Goal: Task Accomplishment & Management: Complete application form

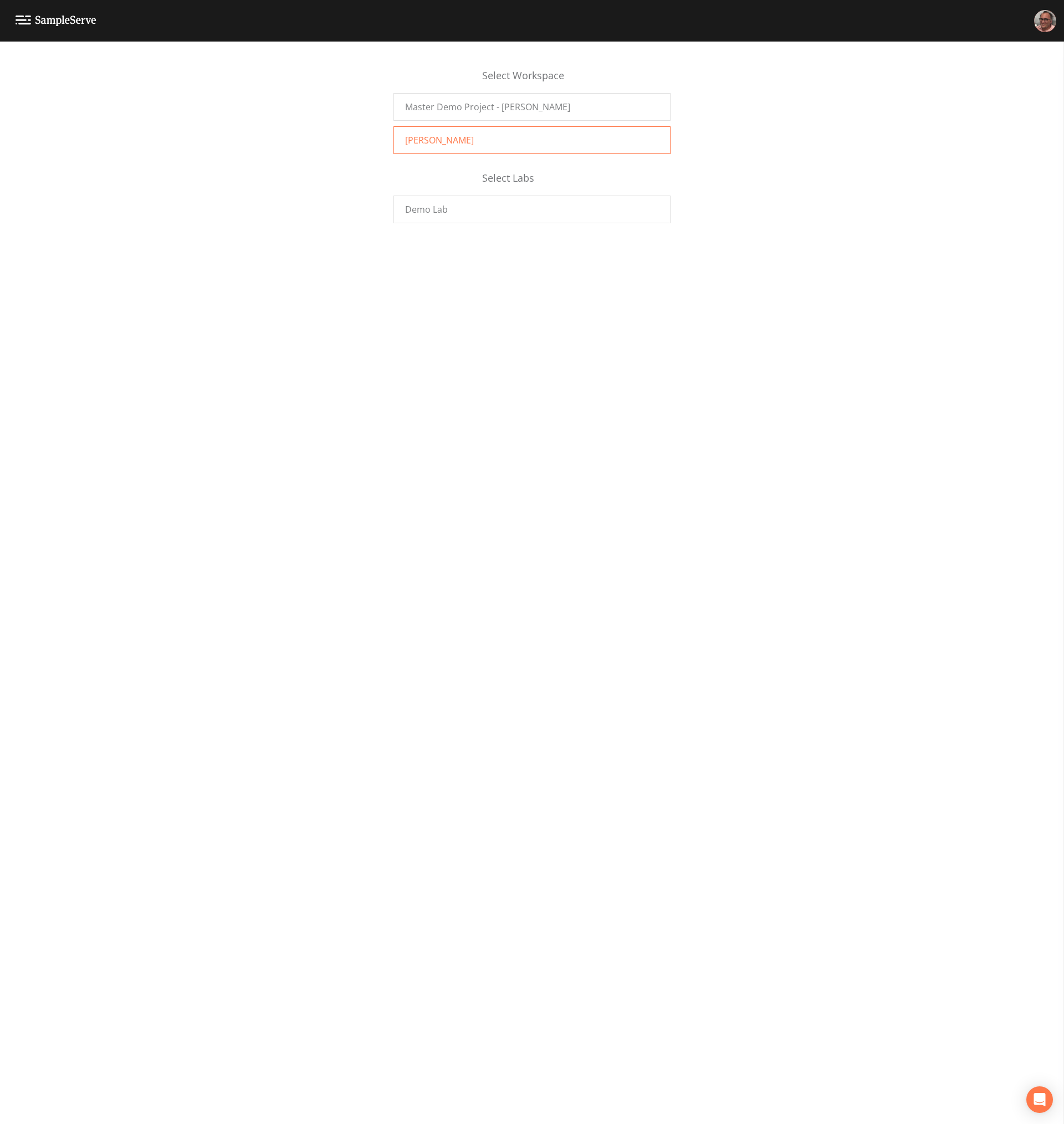
click at [472, 141] on div "[PERSON_NAME]" at bounding box center [532, 140] width 277 height 28
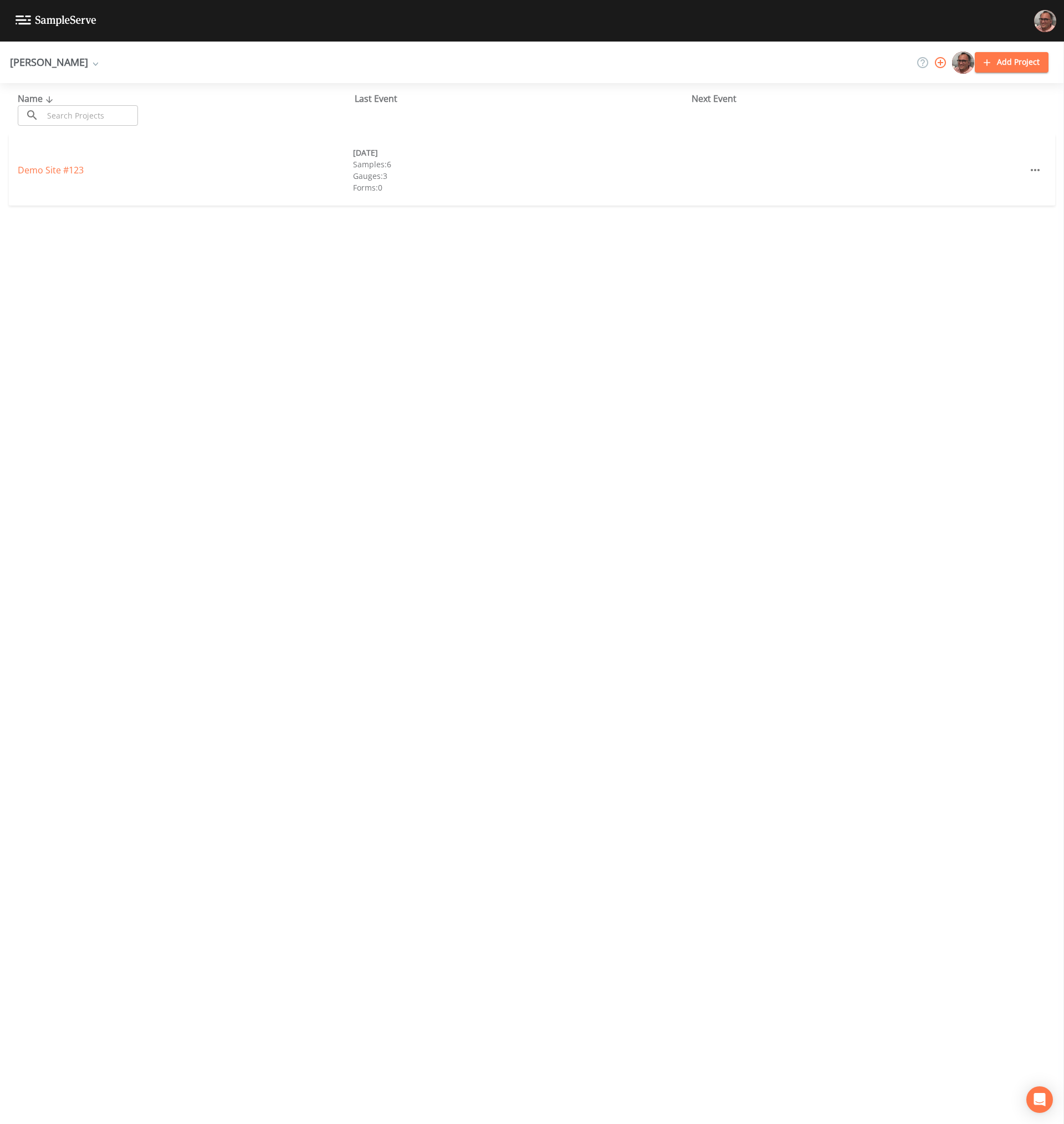
click at [1043, 22] on img at bounding box center [1045, 21] width 22 height 22
click at [990, 107] on span "Workspace Settings" at bounding box center [1006, 105] width 82 height 13
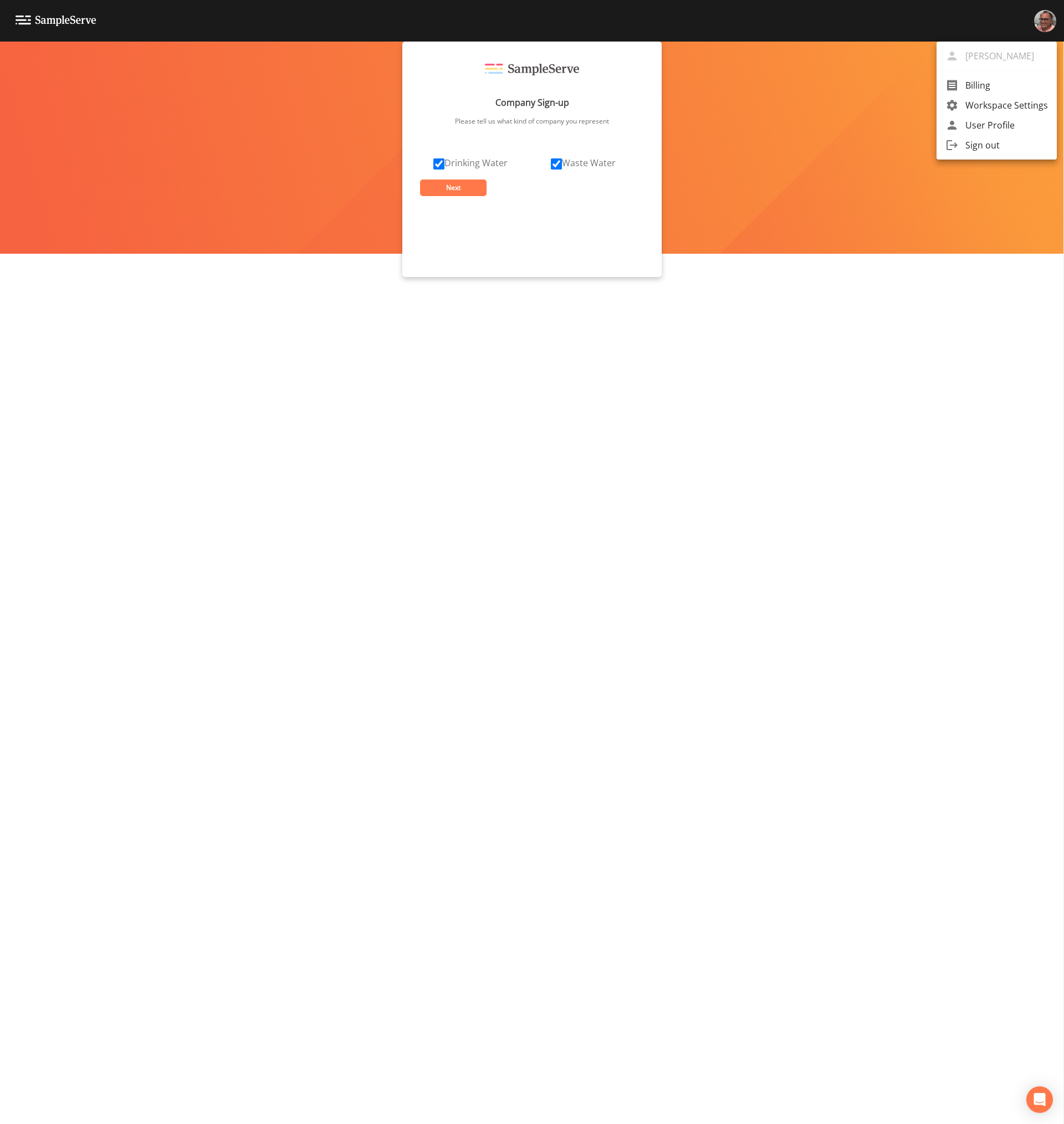
click at [626, 296] on div at bounding box center [532, 562] width 1064 height 1124
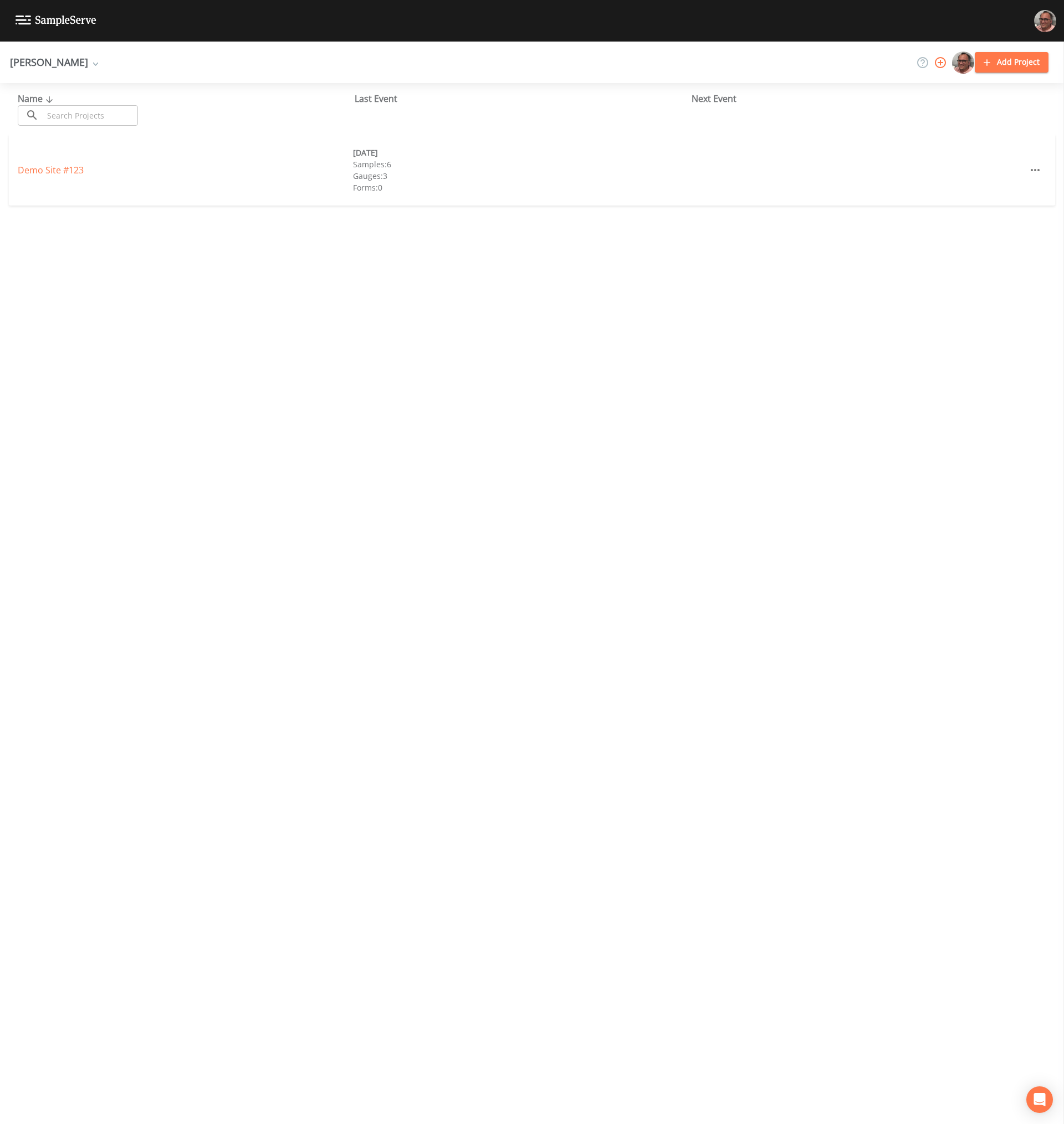
click at [333, 428] on div "Name ​ ​ Last Event Next Event Demo Site #123 03/10/2021 Samples: 6 Gauges: 3 F…" at bounding box center [532, 604] width 1064 height 1041
click at [31, 61] on div "Mike Test" at bounding box center [54, 62] width 88 height 9
click at [21, 138] on span "Add workspace" at bounding box center [81, 141] width 129 height 17
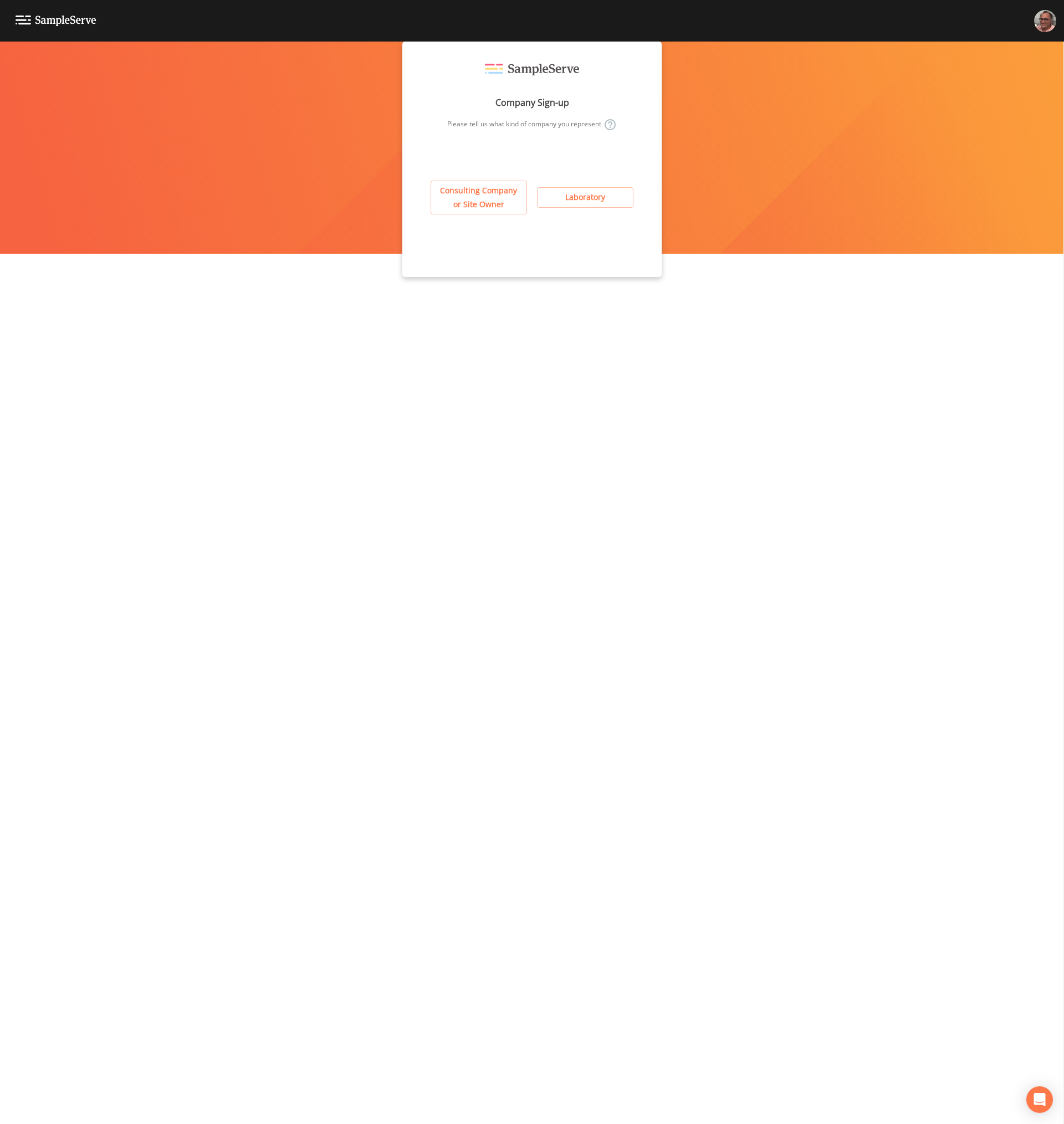
click at [462, 201] on button "Consulting Company or Site Owner" at bounding box center [478, 197] width 96 height 34
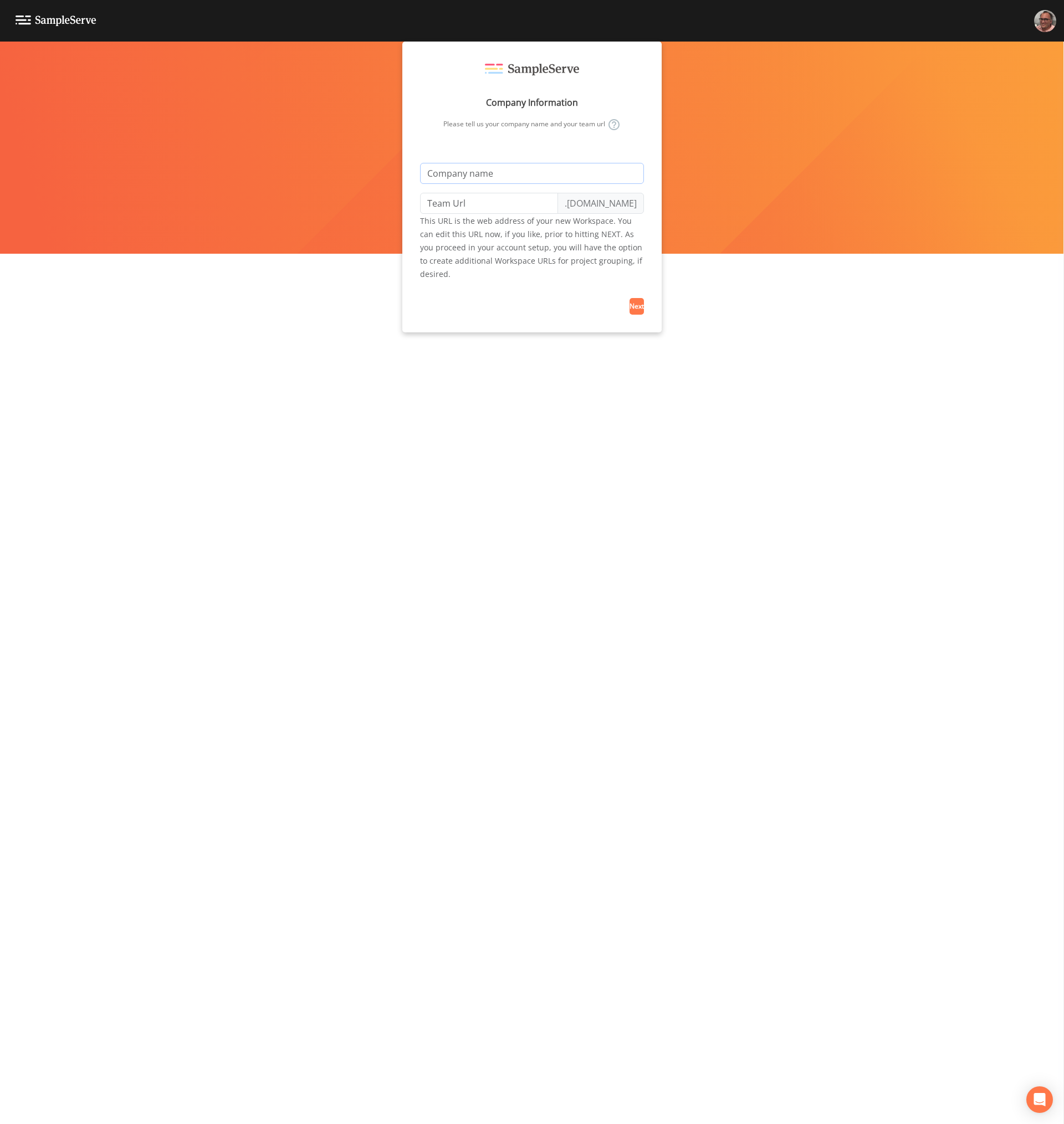
click at [464, 174] on input "text" at bounding box center [532, 173] width 224 height 21
type input "M"
type input "m"
type input "Mi"
type input "mi"
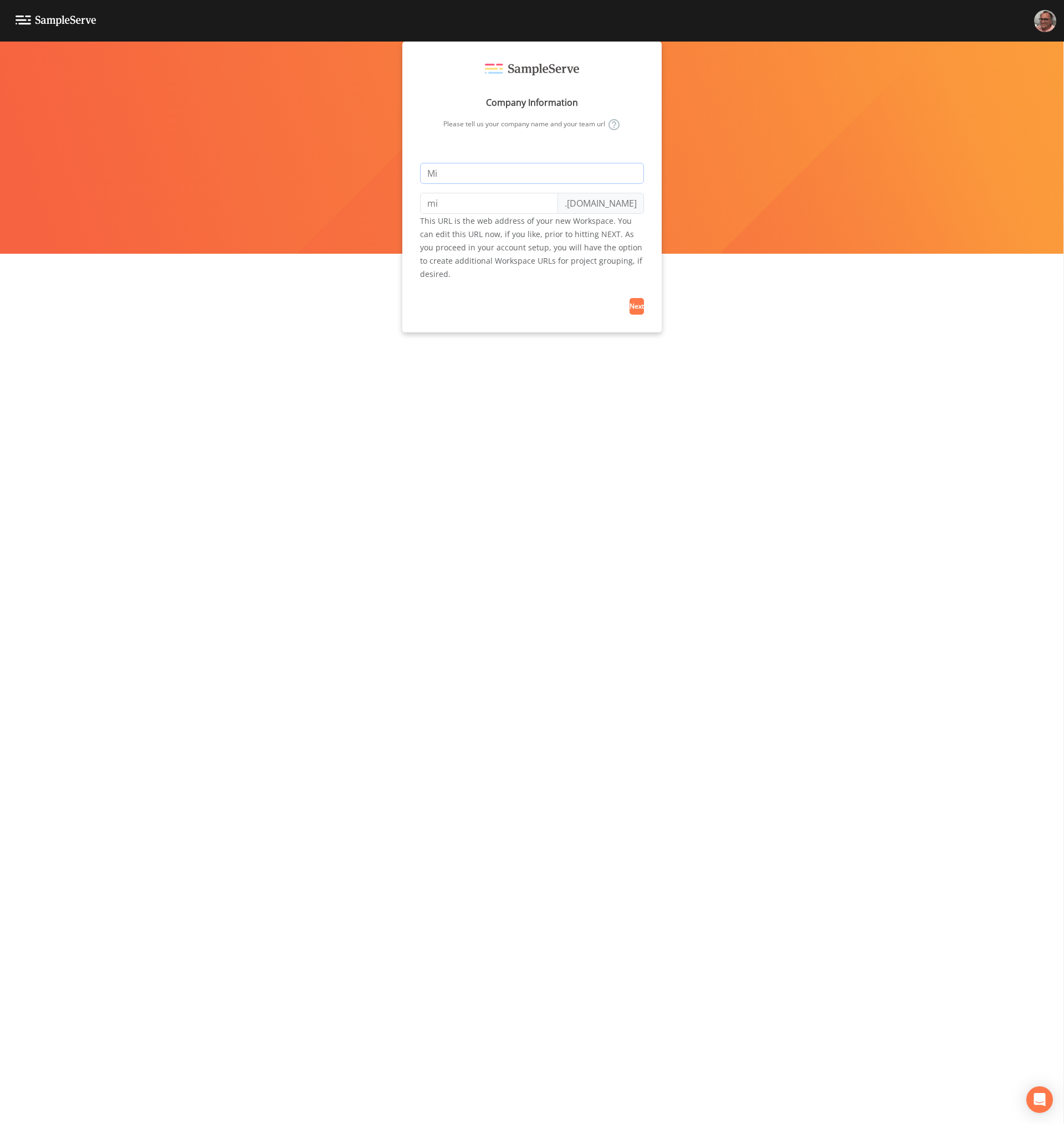
type input "Mik"
type input "mik"
type input "Mike"
type input "mike"
type input "Mike T"
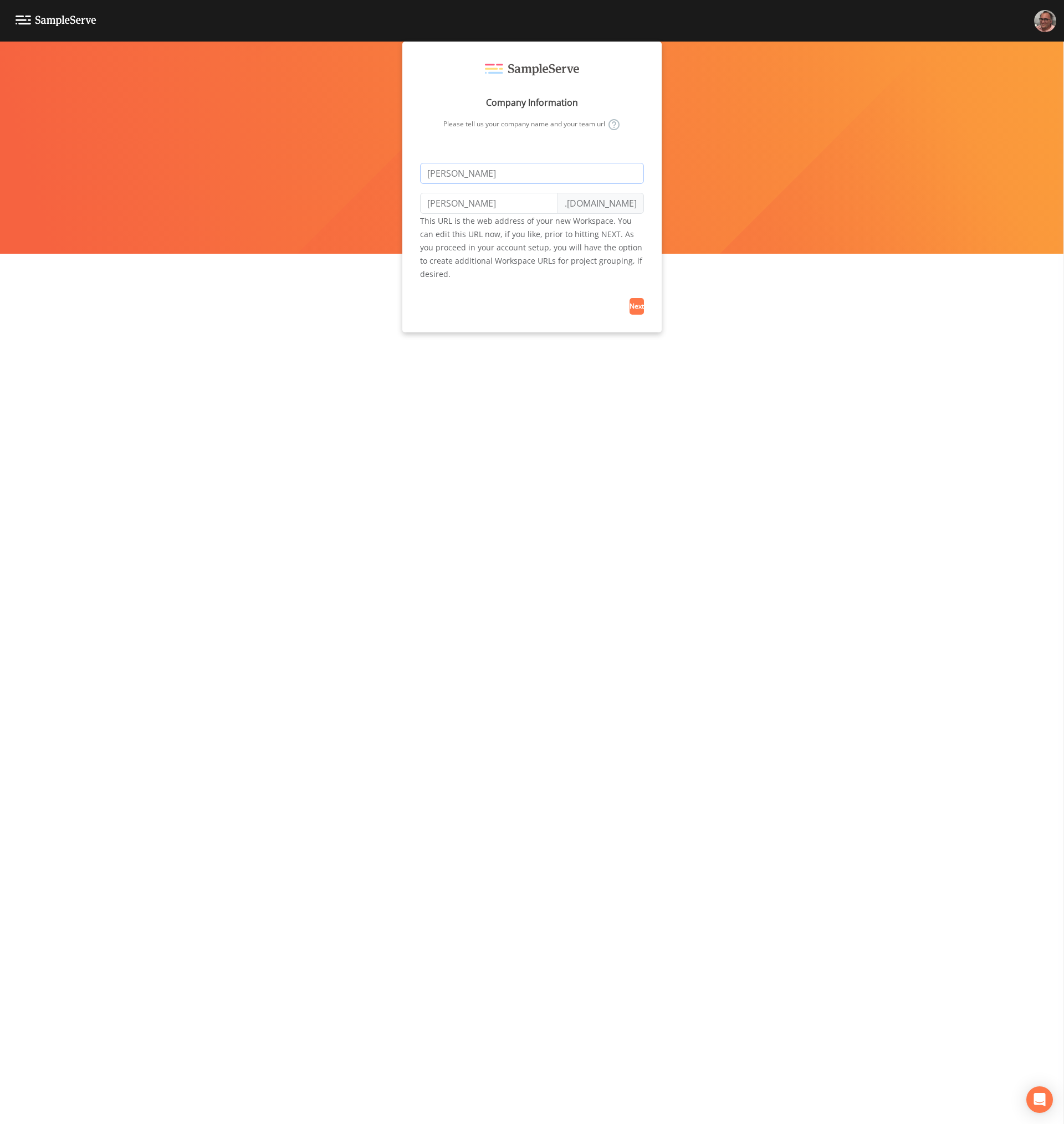
type input "mike-t"
type input "Mike Te"
type input "mike-te"
type input "Mike Tes"
type input "mike-tes"
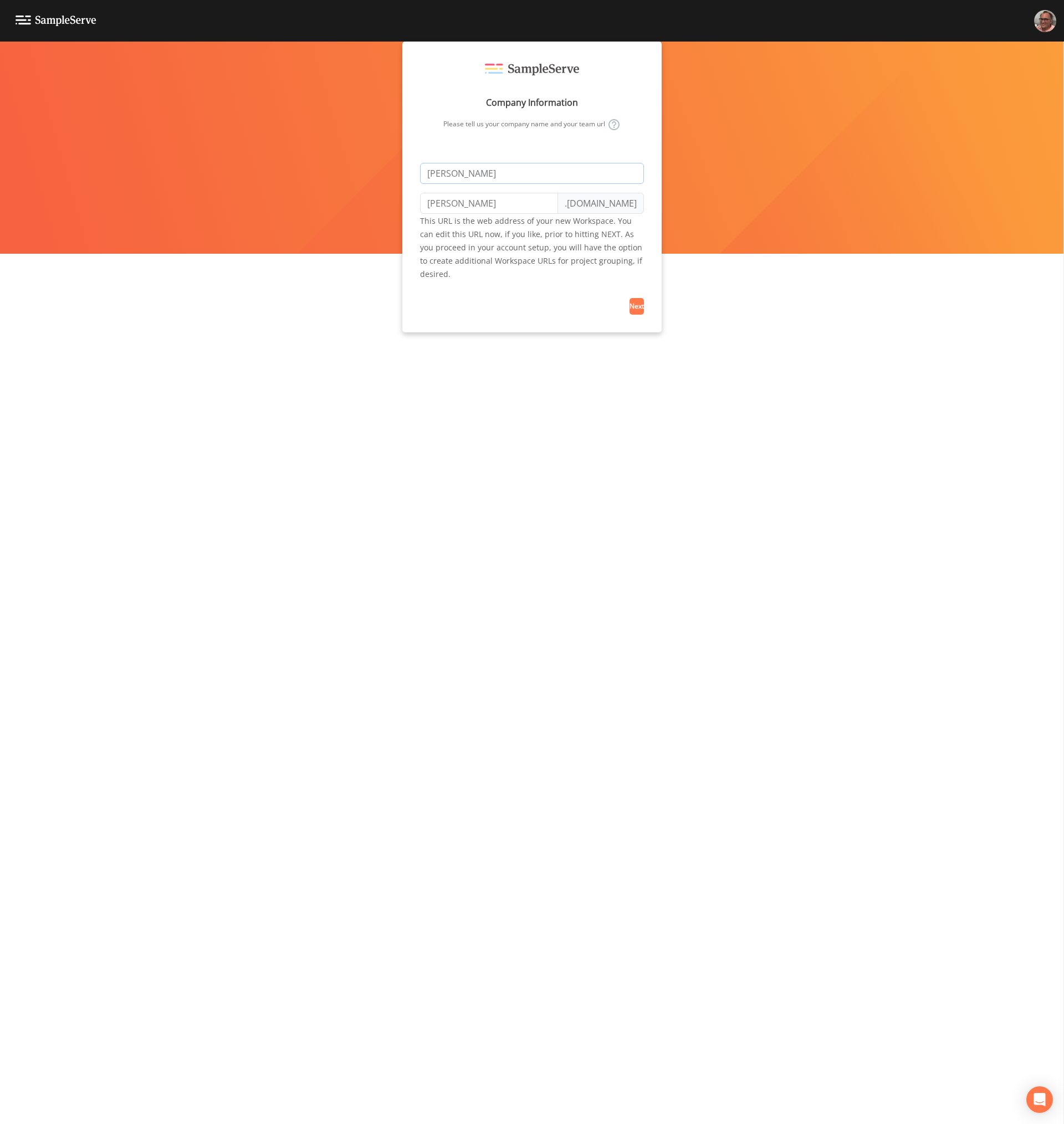
type input "Mike Test"
type input "mike-test"
type input "Mike Test 2"
type input "mike-test-2"
type input "Mike Test 2"
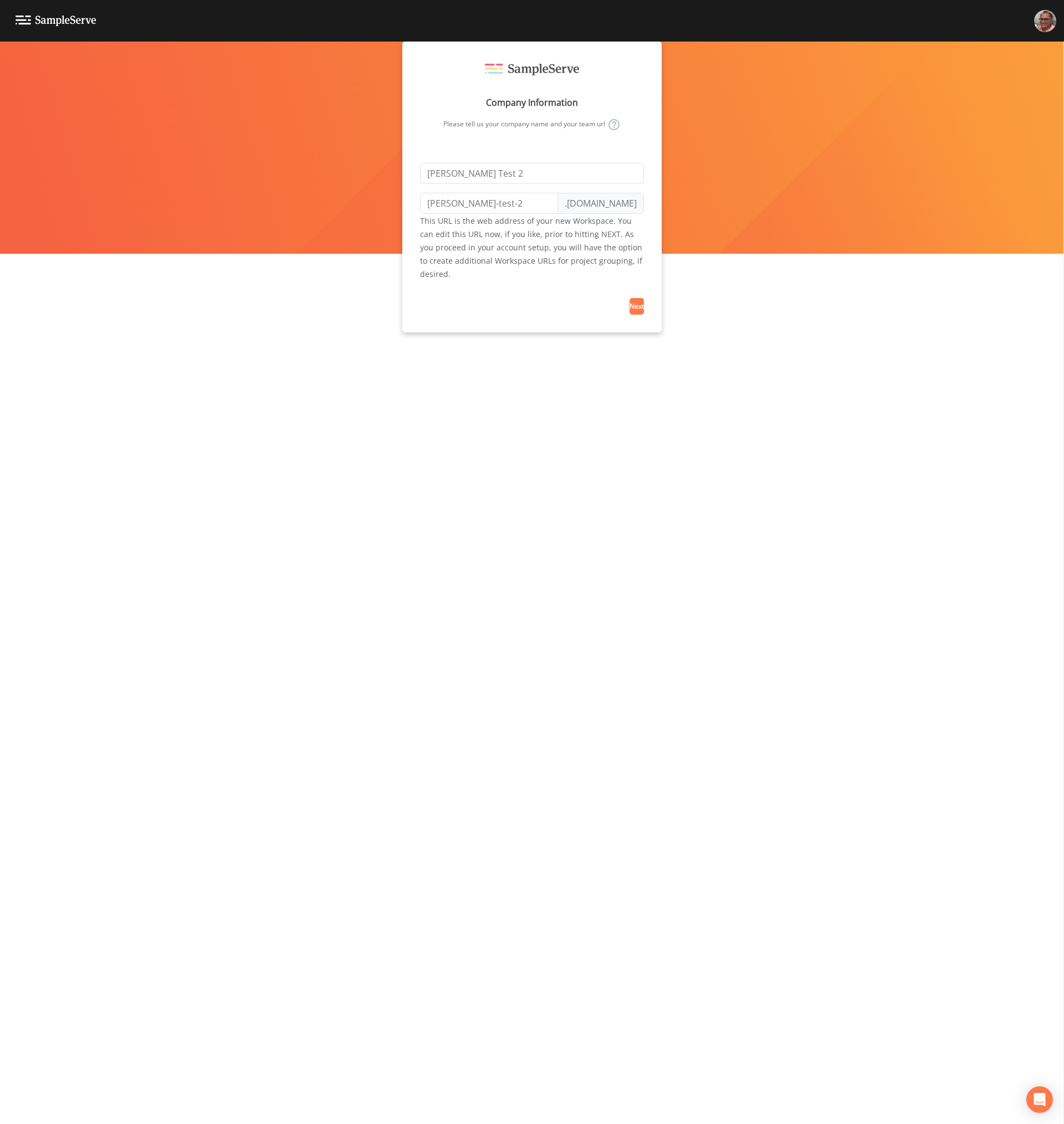
click at [635, 305] on span "Next" at bounding box center [637, 306] width 14 height 10
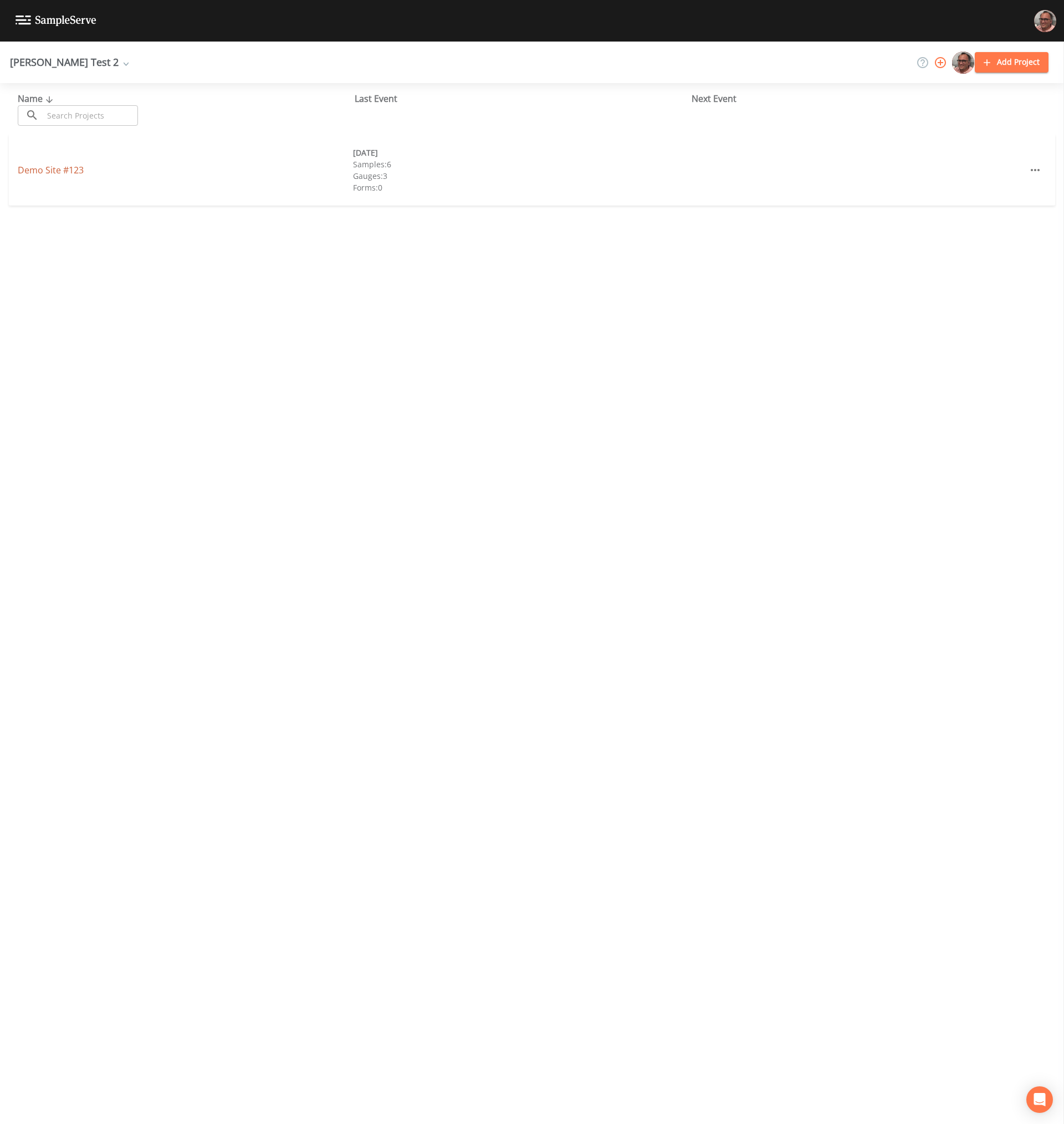
click at [67, 167] on link "Demo Site #123" at bounding box center [51, 170] width 66 height 12
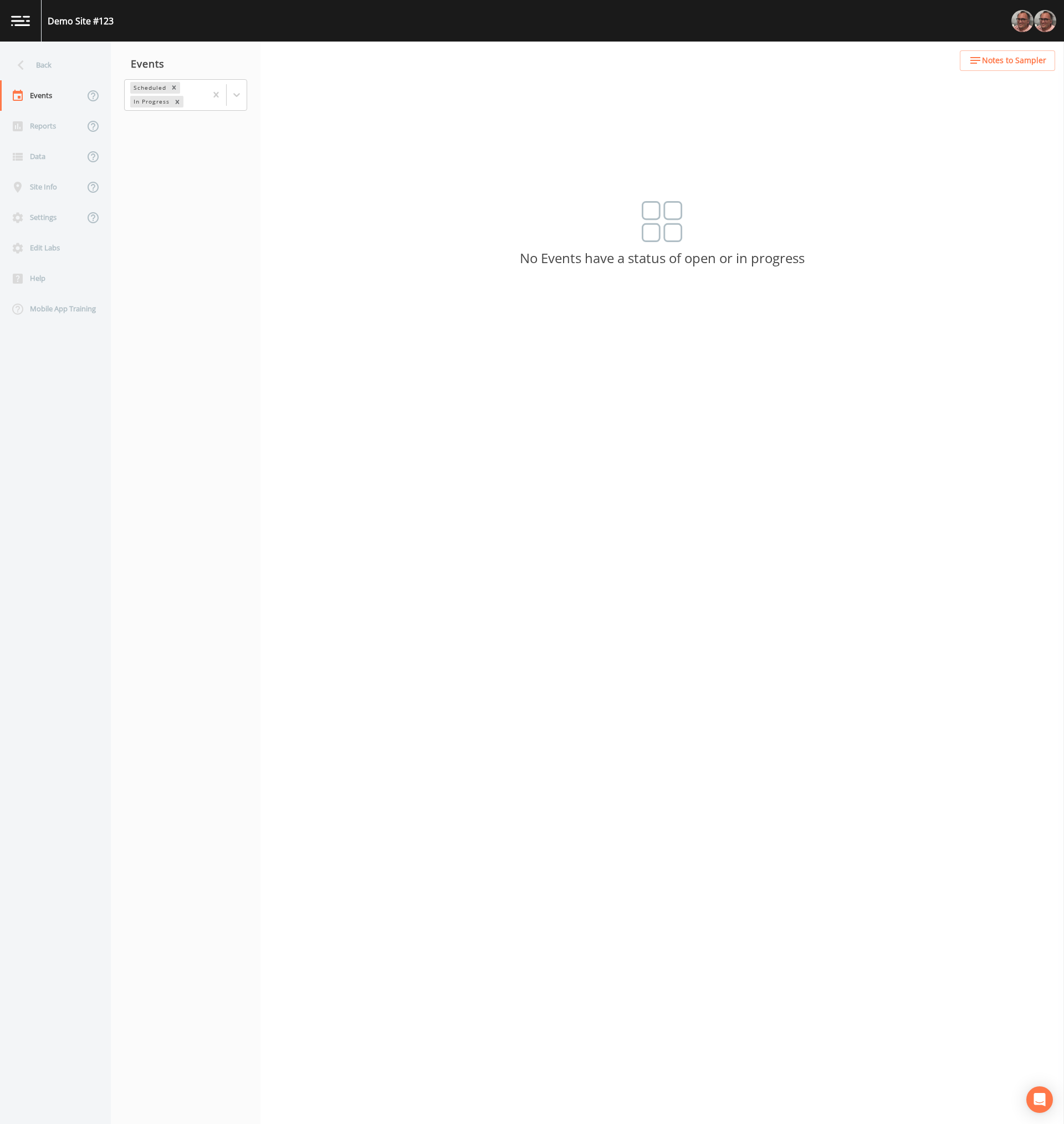
click at [626, 318] on div "Back Events Reports Data Site Info Settings Edit Labs Help Mobile App Training …" at bounding box center [532, 582] width 1064 height 1082
click at [232, 94] on icon at bounding box center [237, 94] width 11 height 11
click at [181, 134] on div "Completed" at bounding box center [185, 126] width 123 height 19
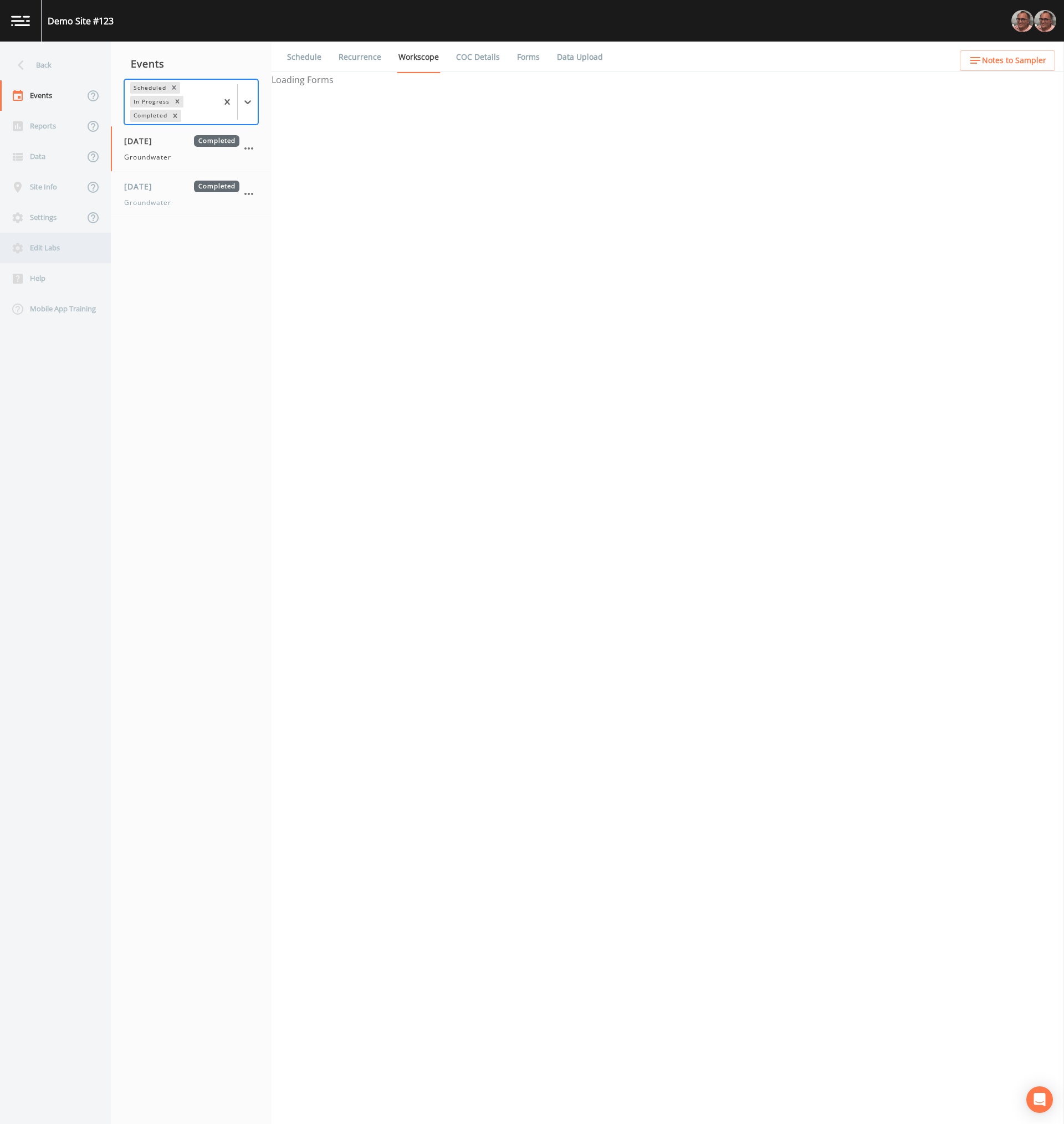
select select "0b1af911-289b-4d7b-9fdf-156f6d27a2cf"
select select "4f082be6-97a7-4f70-a81f-c26a4e896ad7"
select select "0b1af911-289b-4d7b-9fdf-156f6d27a2cf"
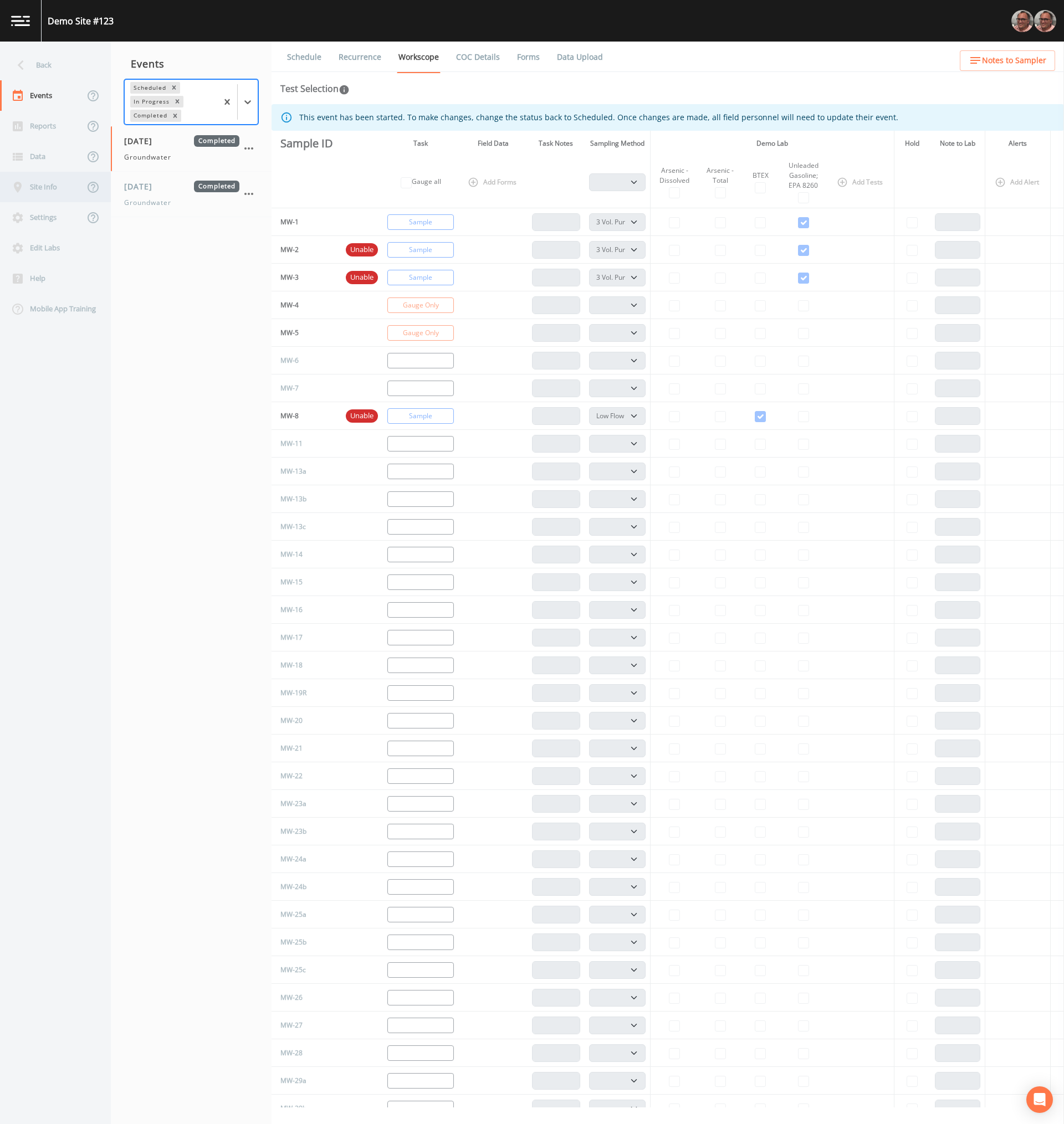
click at [47, 184] on div "Site Info" at bounding box center [42, 187] width 84 height 31
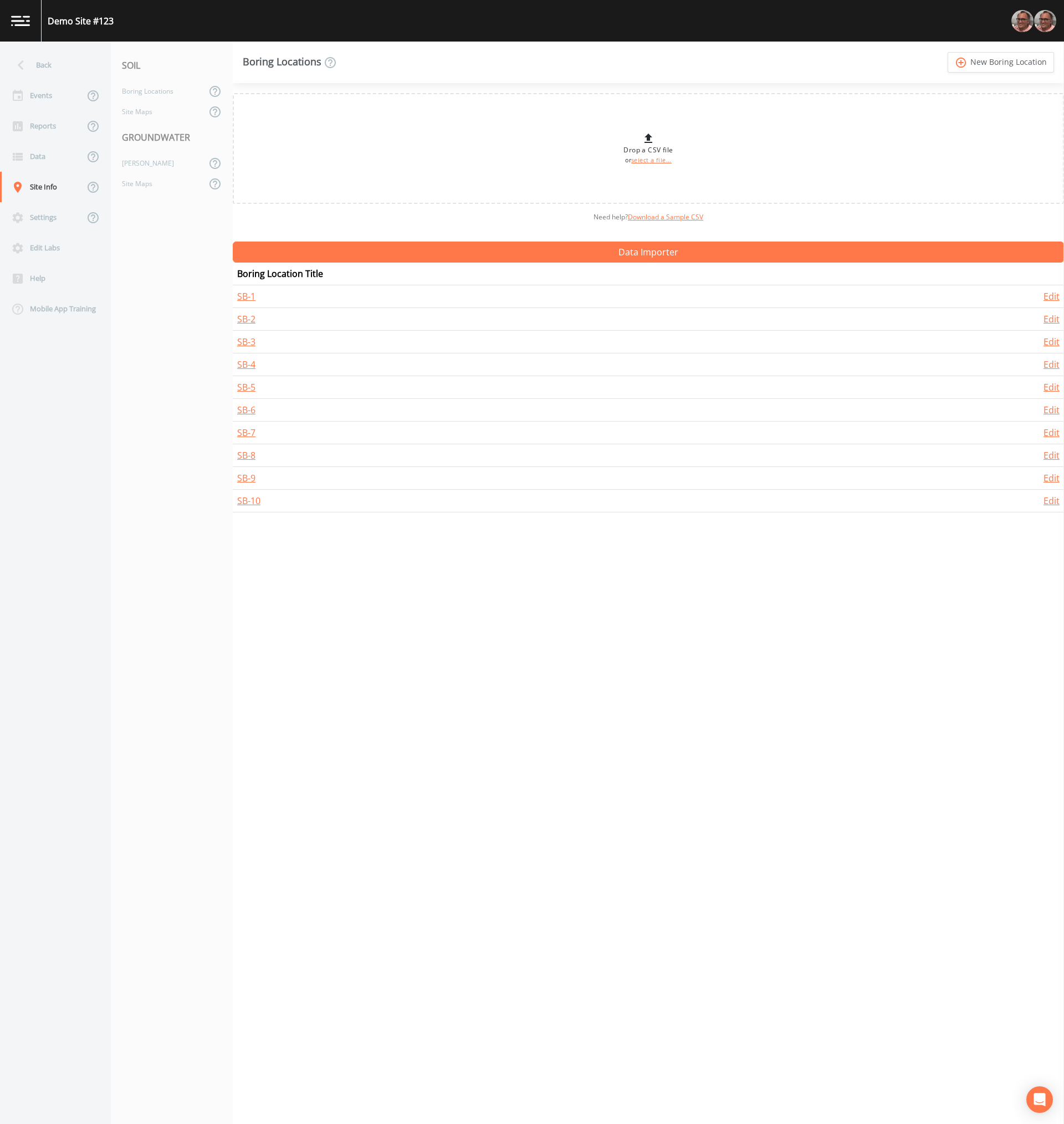
click at [465, 636] on div "Drop a CSV file or select a file... Need help?  Download a Sample CSV Data Impo…" at bounding box center [648, 604] width 831 height 1041
click at [766, 795] on div "Drop a CSV file or select a file... Need help?  Download a Sample CSV Data Impo…" at bounding box center [648, 604] width 831 height 1041
click at [443, 674] on div "Drop a CSV file or select a file... Need help?  Download a Sample CSV Data Impo…" at bounding box center [648, 604] width 831 height 1041
click at [48, 57] on div "Back" at bounding box center [50, 65] width 100 height 31
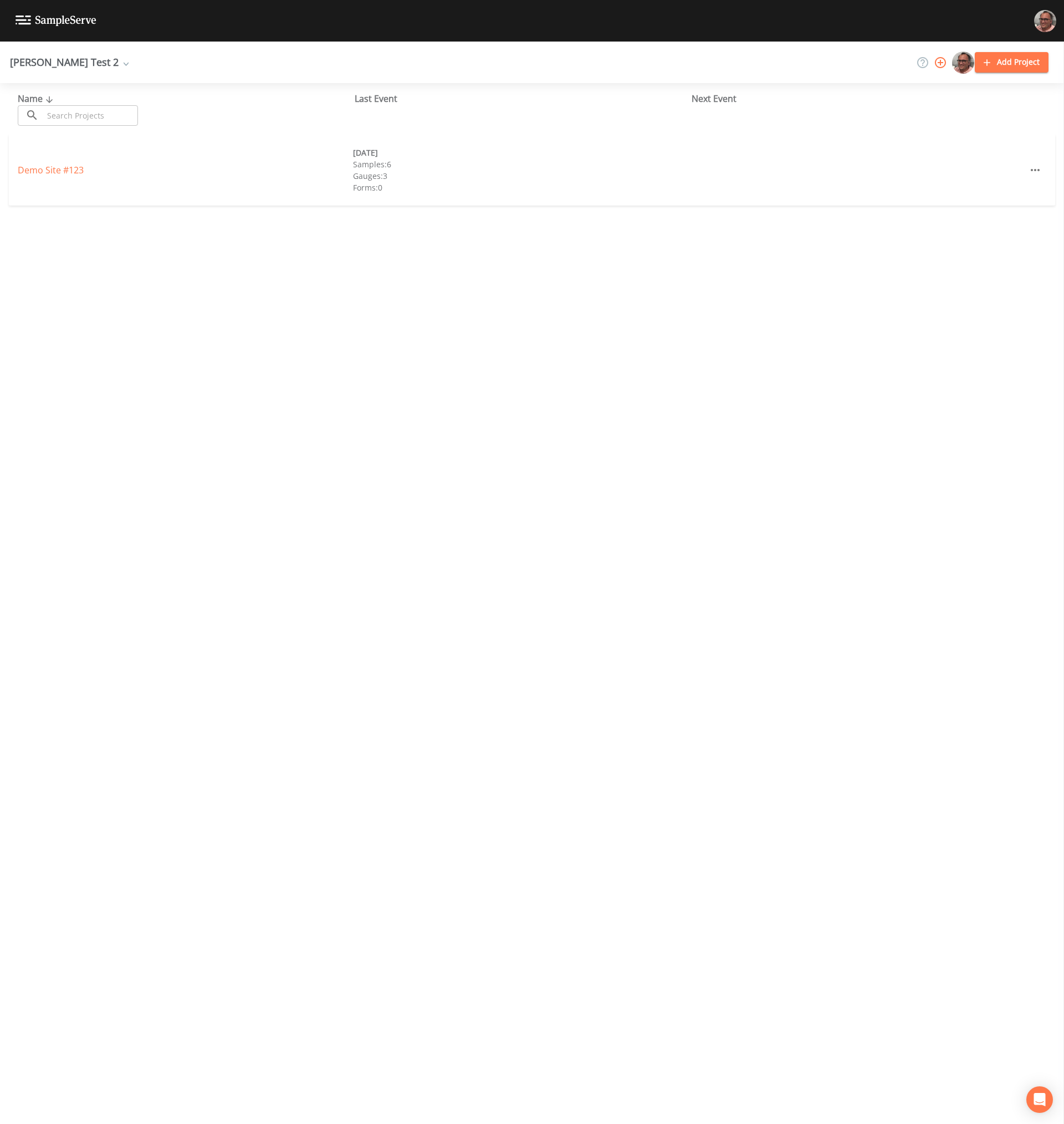
click at [42, 66] on div "Mike Test 2" at bounding box center [69, 62] width 119 height 9
click at [29, 155] on span "Add workspace" at bounding box center [81, 158] width 129 height 17
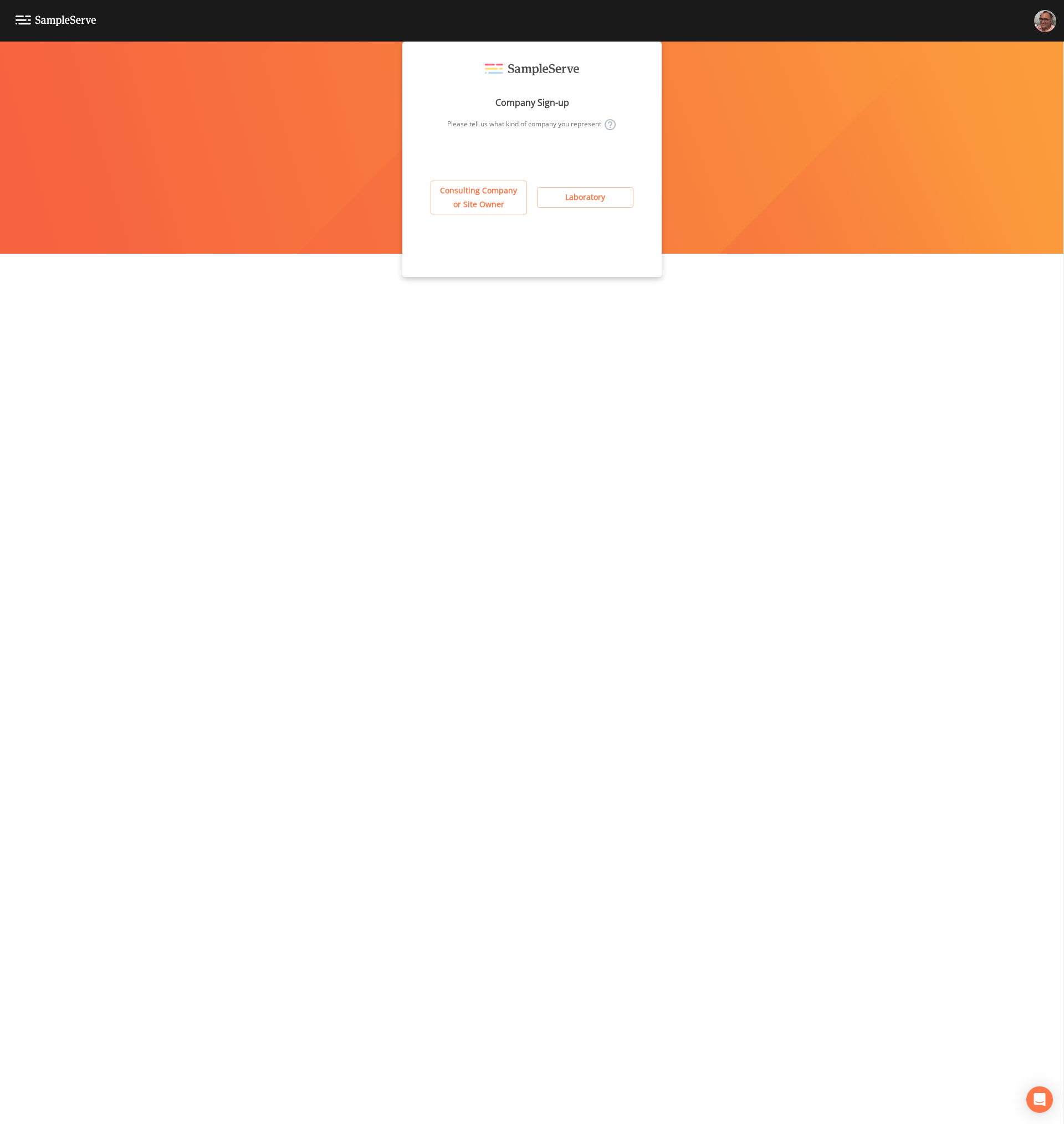
click at [466, 201] on button "Consulting Company or Site Owner" at bounding box center [478, 197] width 96 height 34
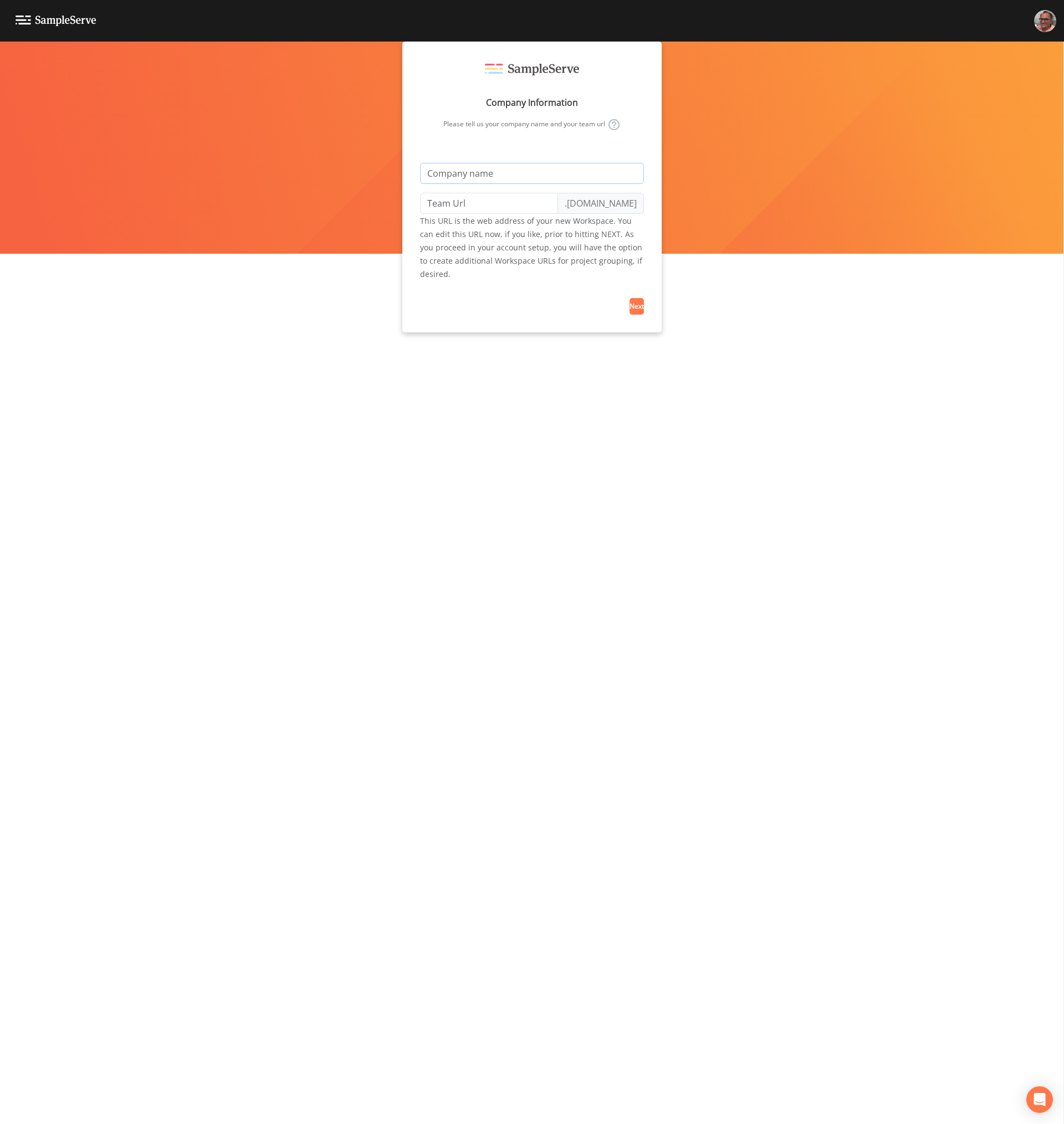
click at [485, 176] on input "text" at bounding box center [532, 173] width 224 height 21
type input "/d"
type input "d"
type input "/"
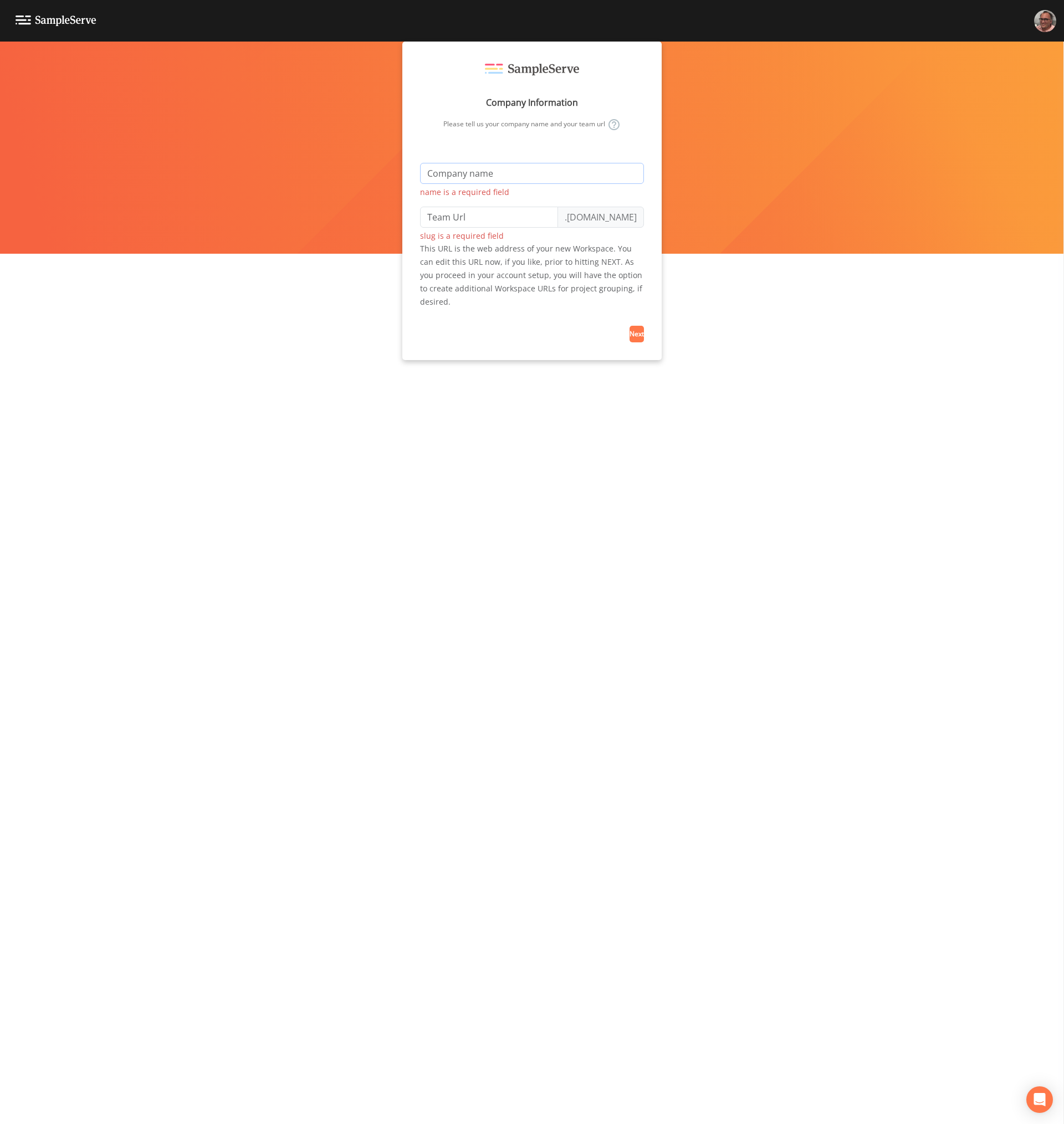
type input "D"
type input "d"
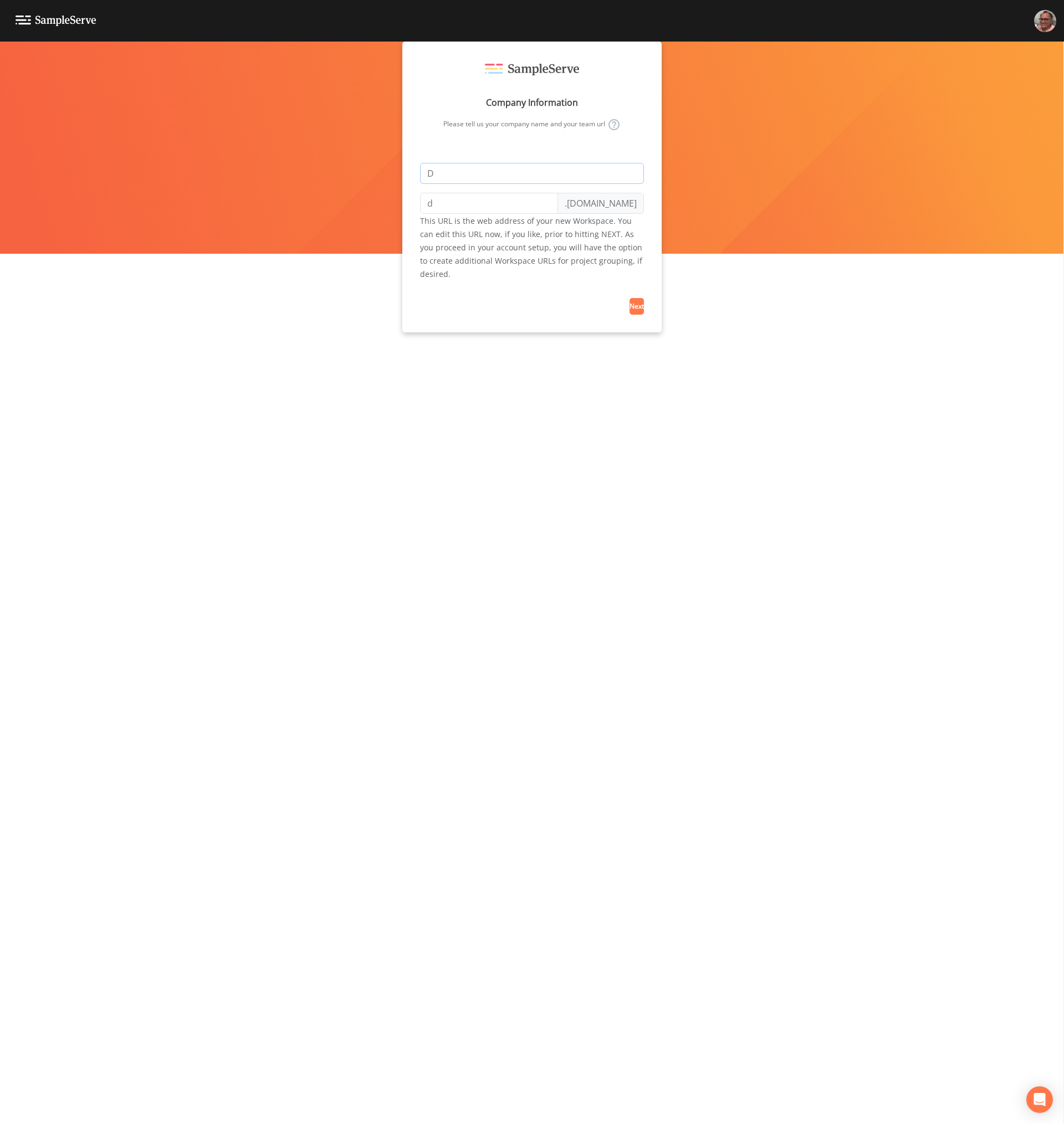
type input "De"
type input "de"
type input "Dem"
type input "dem"
type input "Demo"
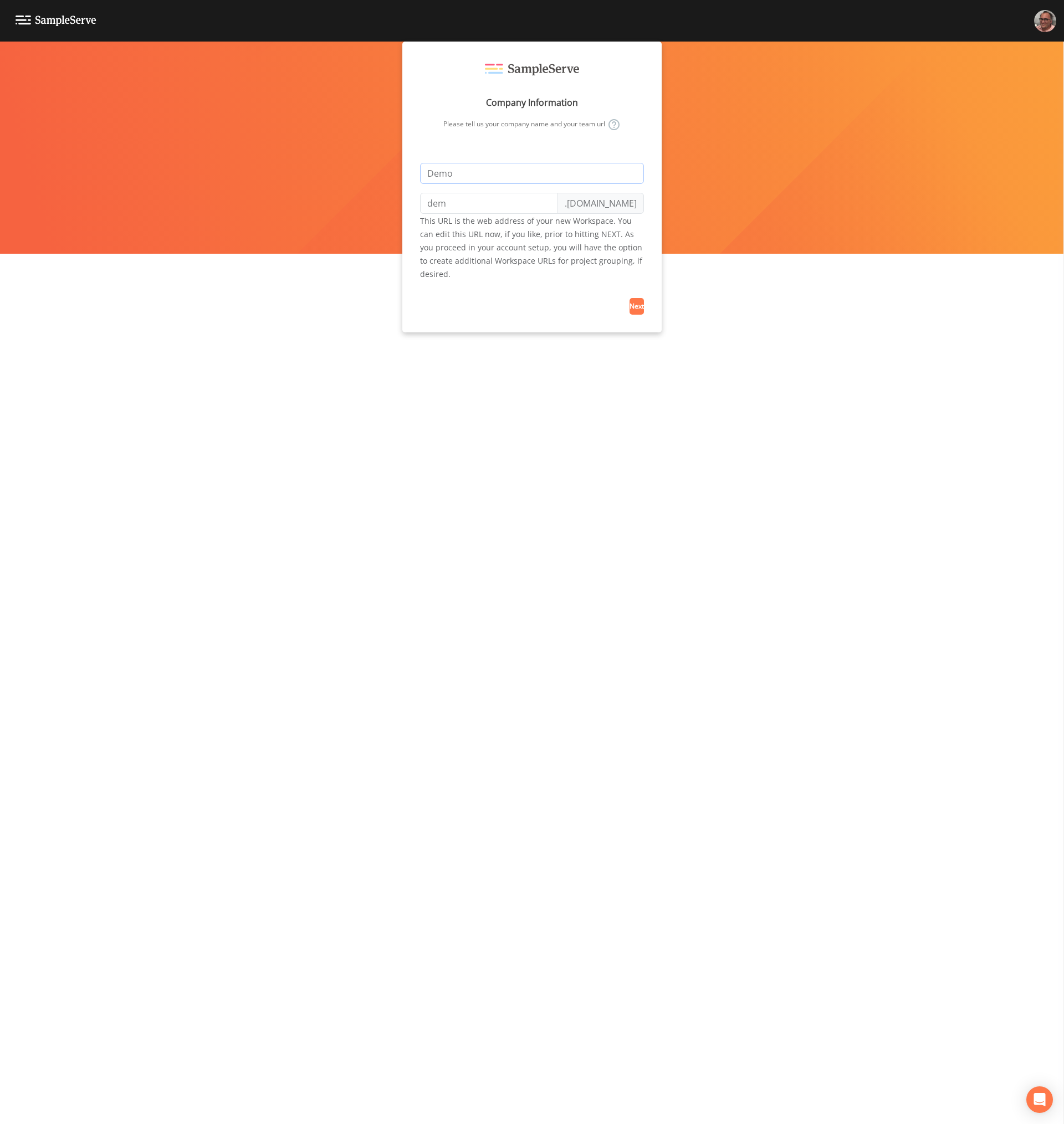
type input "demo"
type input "Dem"
type input "dem"
type input "De"
type input "de"
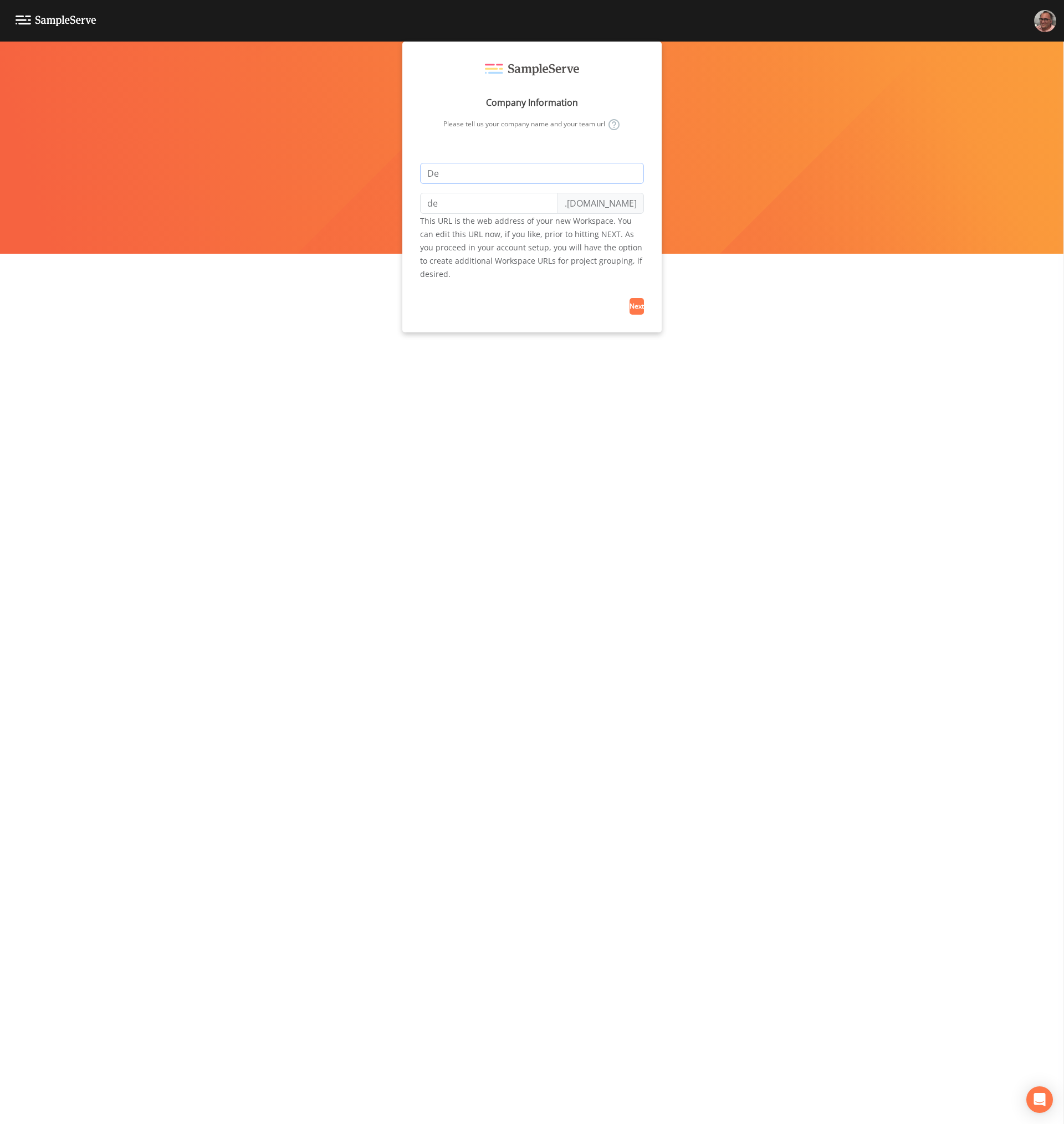
type input "D"
type input "d"
type input "M"
type input "m"
type input "Mi"
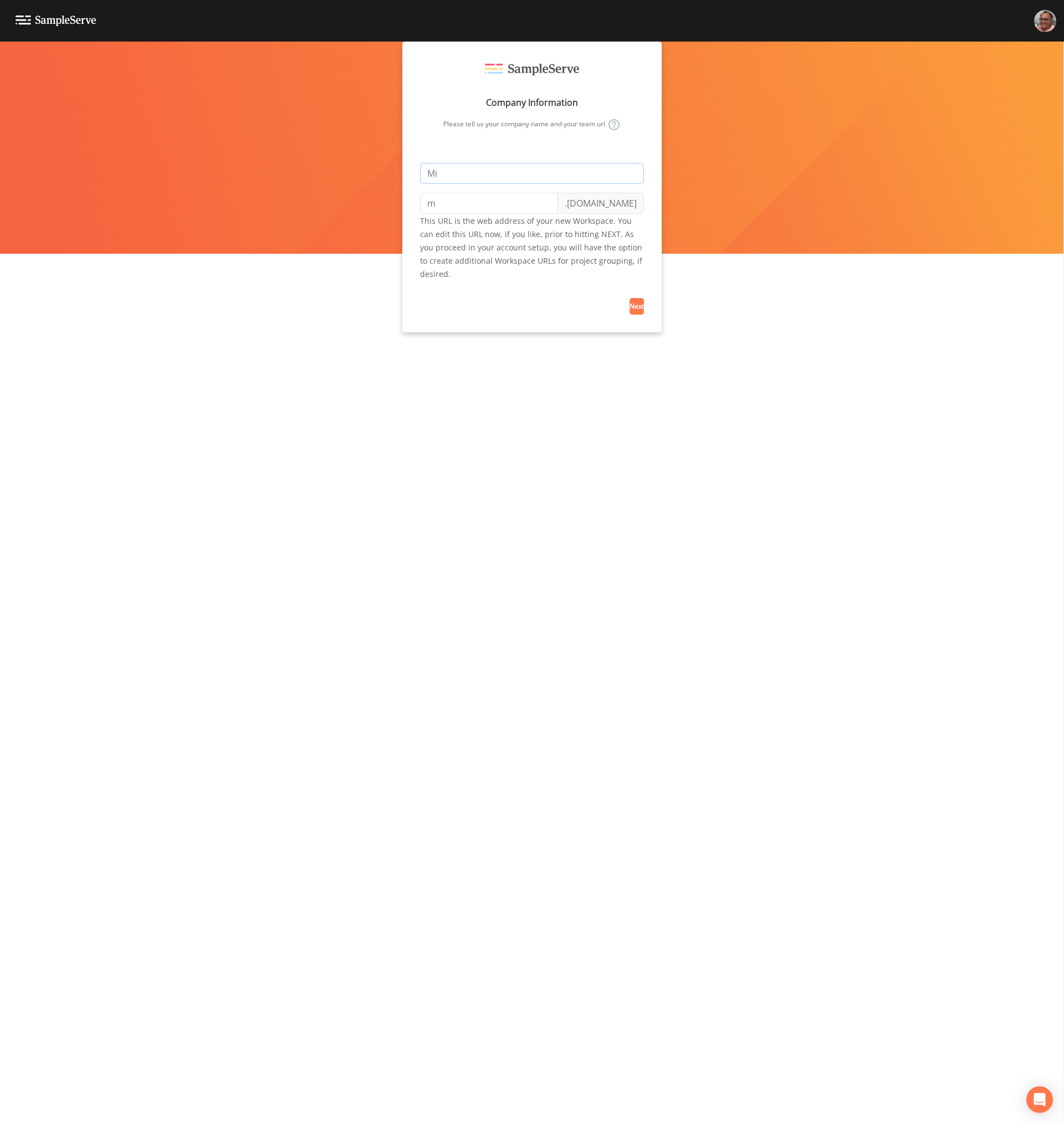
type input "mi"
type input "Mik"
type input "mik"
type input "Mike"
type input "mike"
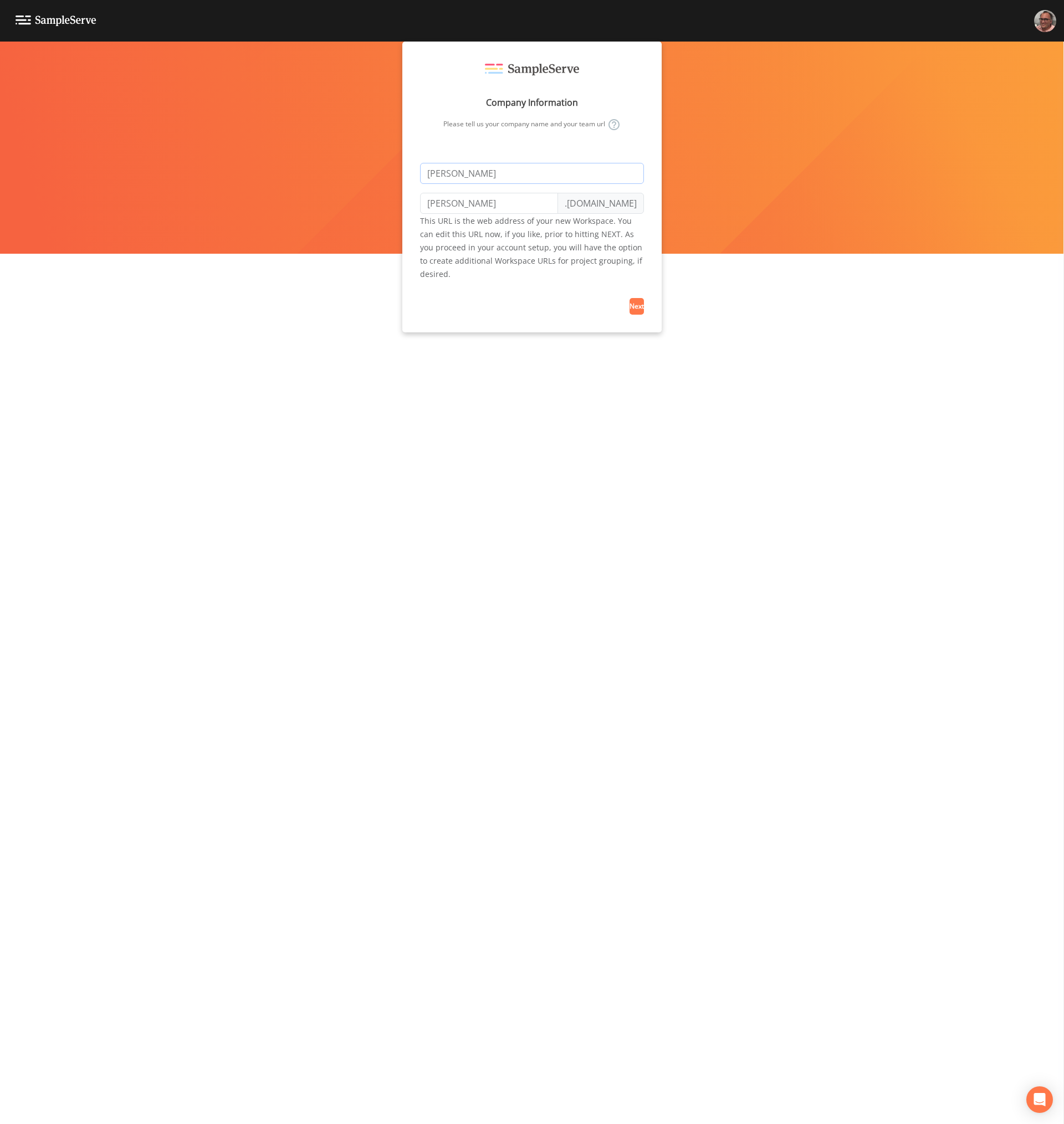
type input "Mike T"
type input "mike-t"
type input "Mike Te"
type input "mike-te"
type input "Mike Tesw"
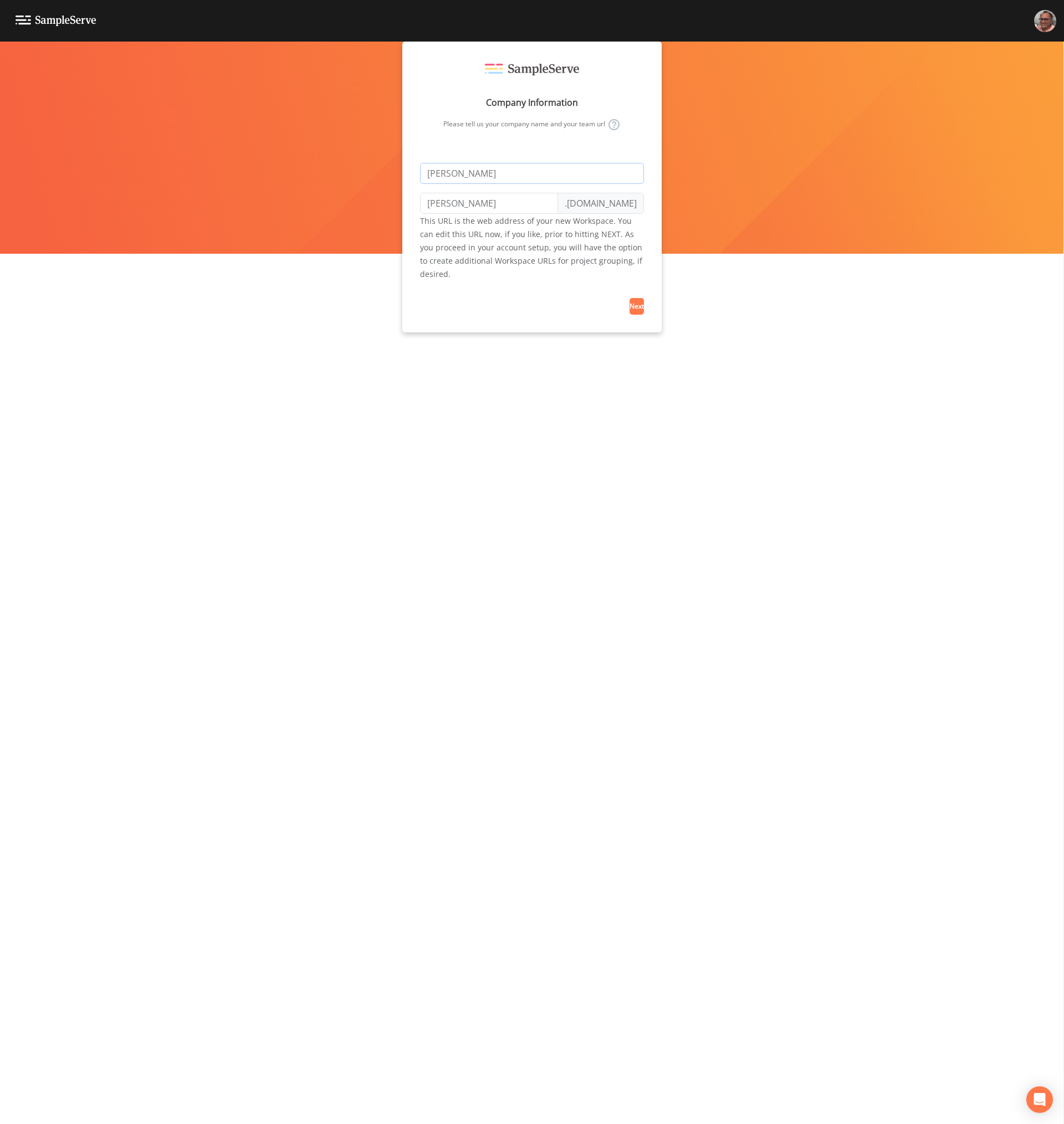
type input "mike-tesw"
type input "Mike Teswt"
type input "mike-teswt"
type input "Mike Tesw"
type input "mike-tesw"
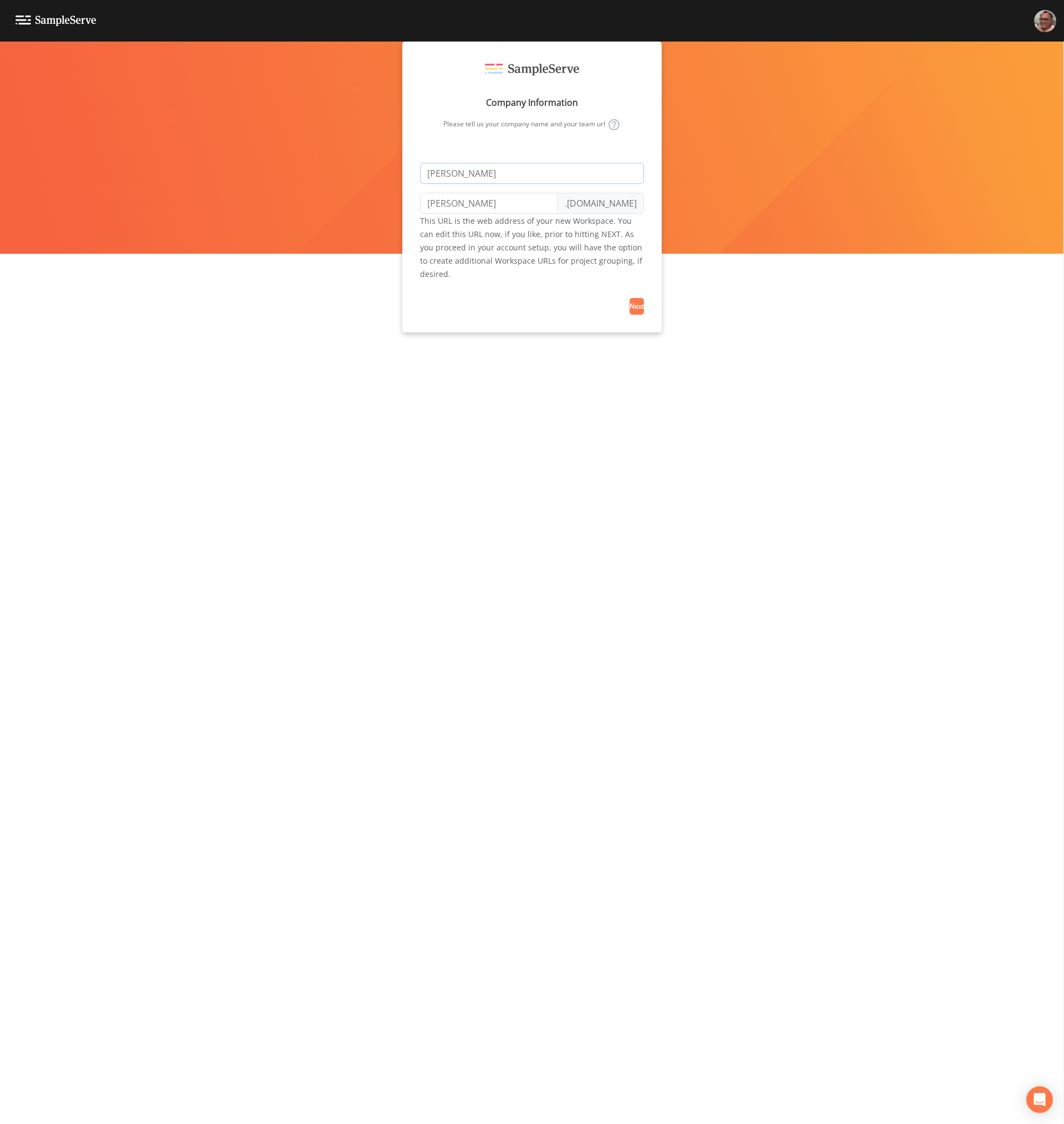
type input "Mike Tes"
type input "mike-tes"
type input "Mike Test"
type input "mike-test"
type input "Mike Test 3"
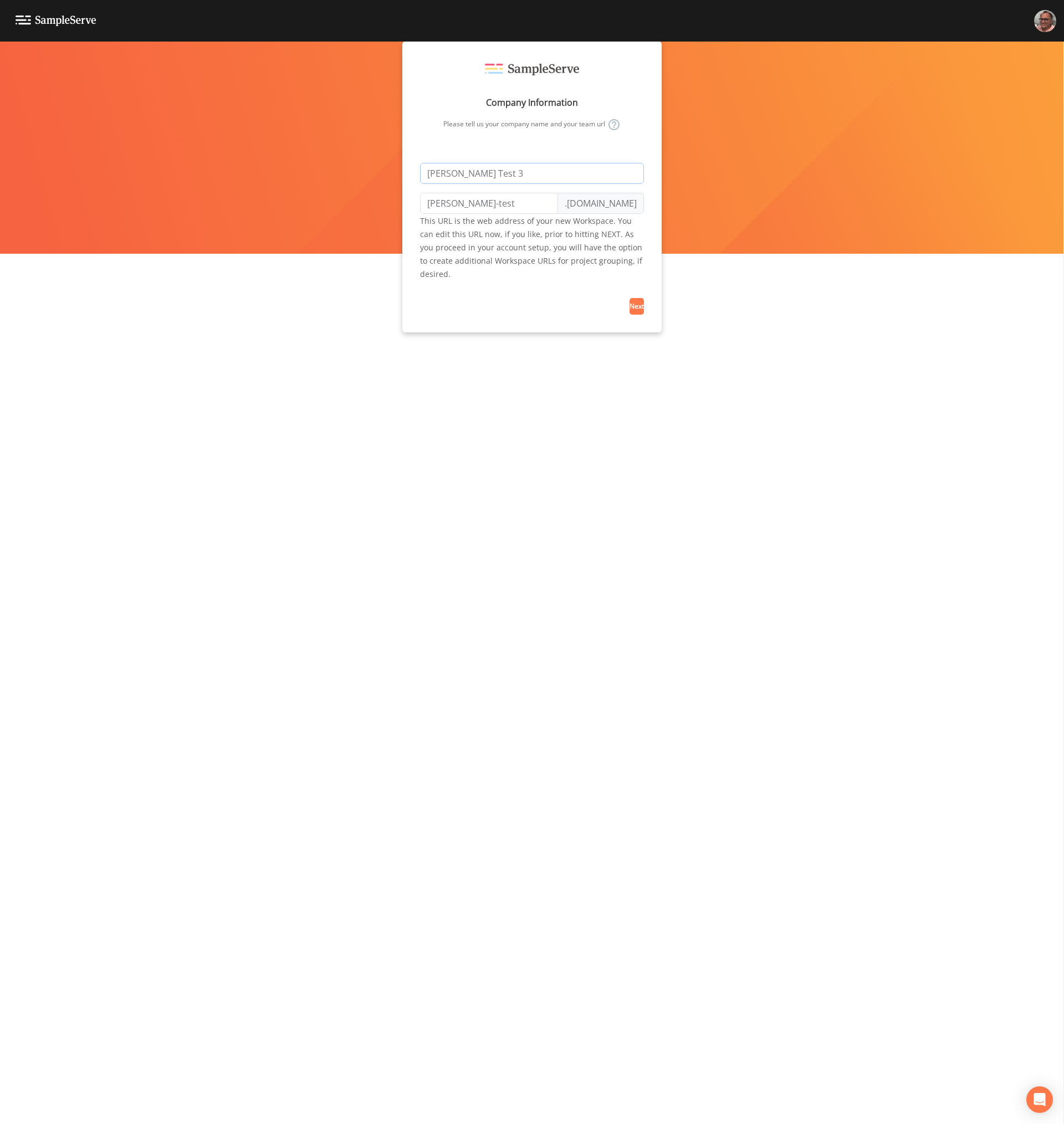
type input "mike-test-3"
type input "Mike Test 3"
click at [639, 304] on span "Next" at bounding box center [637, 306] width 14 height 10
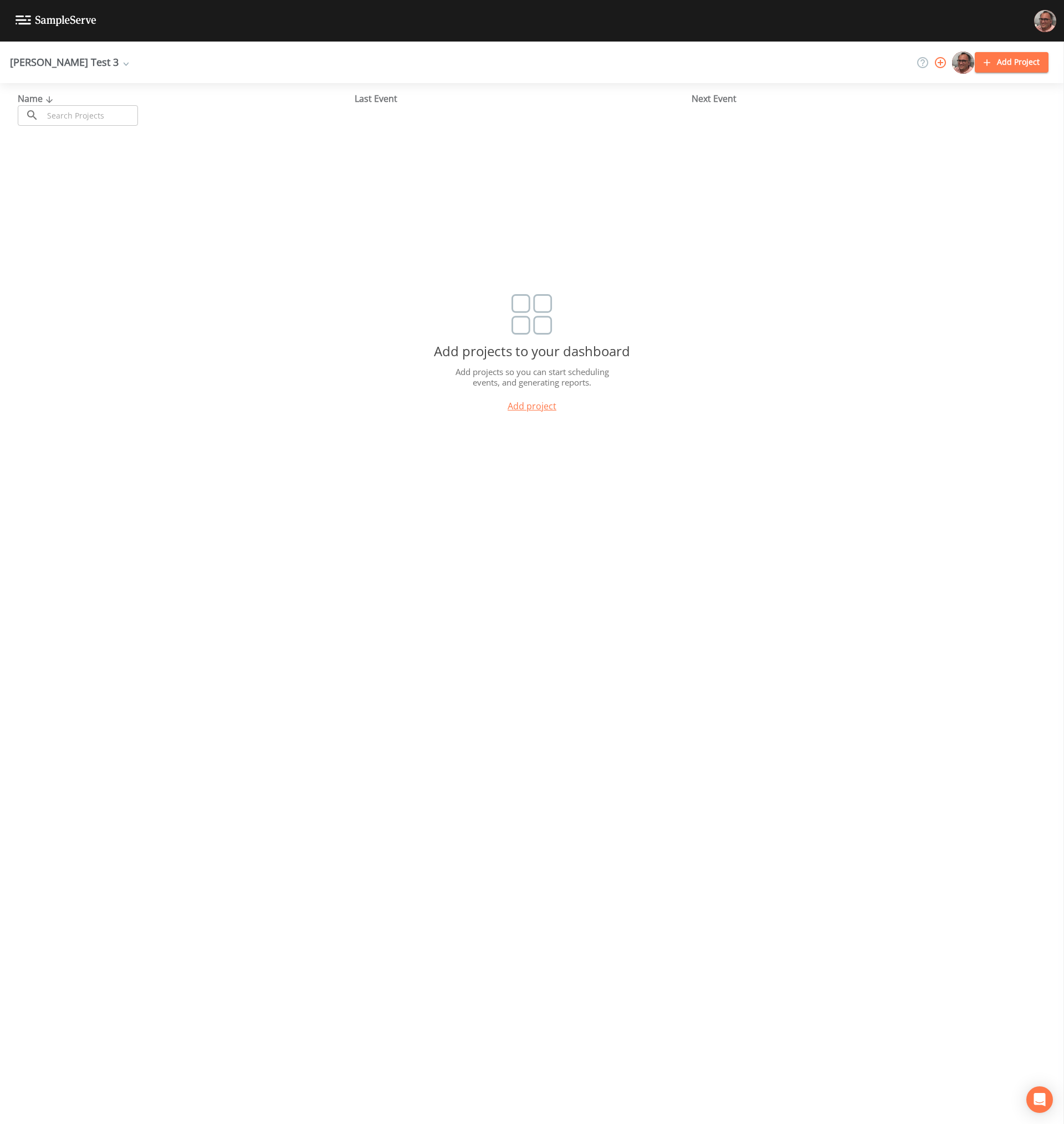
click at [338, 551] on div "Name ​ ​ Last Event Next Event Add projects to your dashboard Add projects so y…" at bounding box center [532, 604] width 1064 height 1041
drag, startPoint x: 286, startPoint y: 410, endPoint x: 144, endPoint y: 89, distance: 351.0
click at [289, 406] on div "Add projects to your dashboard Add projects so you can start scheduling events,…" at bounding box center [532, 359] width 1064 height 129
click at [42, 61] on div "Mike Test 3" at bounding box center [69, 62] width 119 height 9
click at [329, 375] on div "Add projects to your dashboard Add projects so you can start scheduling events,…" at bounding box center [532, 359] width 1064 height 129
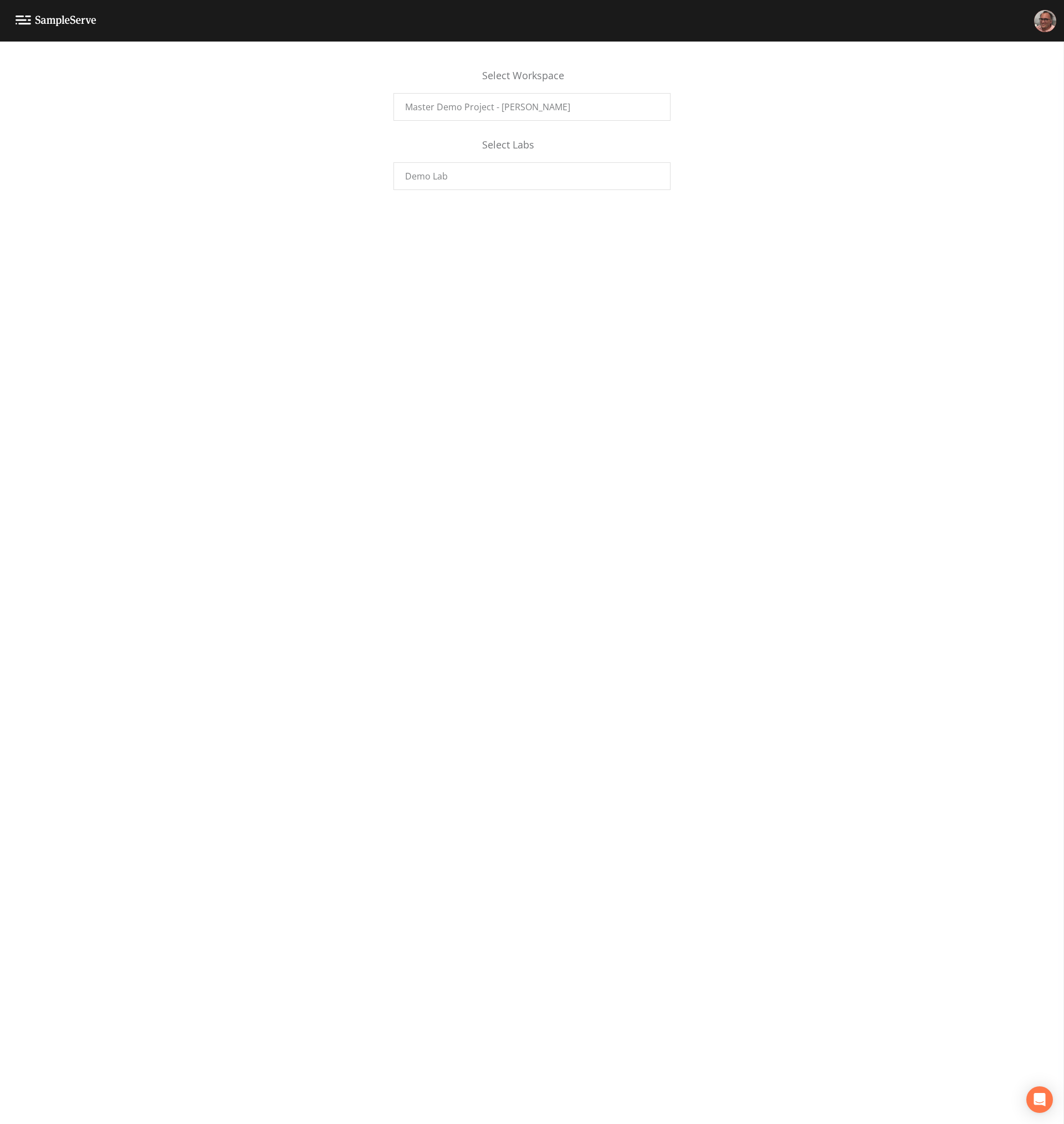
click at [304, 178] on div "Select Workspace Master Demo Project - Mike F. Select Labs Demo Lab" at bounding box center [532, 123] width 1064 height 144
click at [524, 106] on span "Master Demo Project - Mike F." at bounding box center [487, 107] width 165 height 13
click at [427, 174] on span "Demo Lab" at bounding box center [426, 176] width 43 height 13
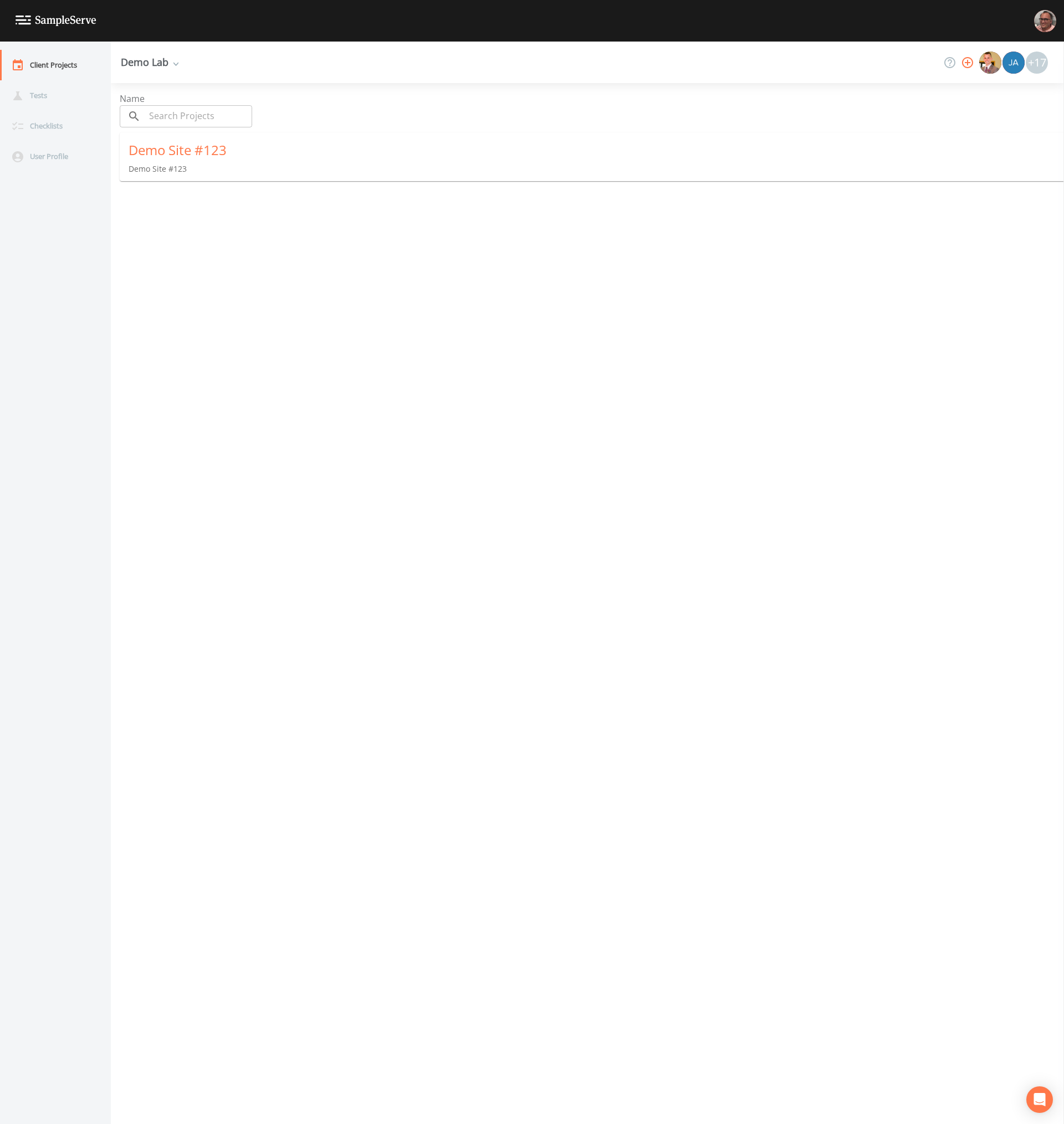
click at [137, 63] on div "Demo Lab" at bounding box center [150, 62] width 58 height 9
click at [178, 71] on 0 "Master Demo Project - [PERSON_NAME]" at bounding box center [189, 78] width 135 height 17
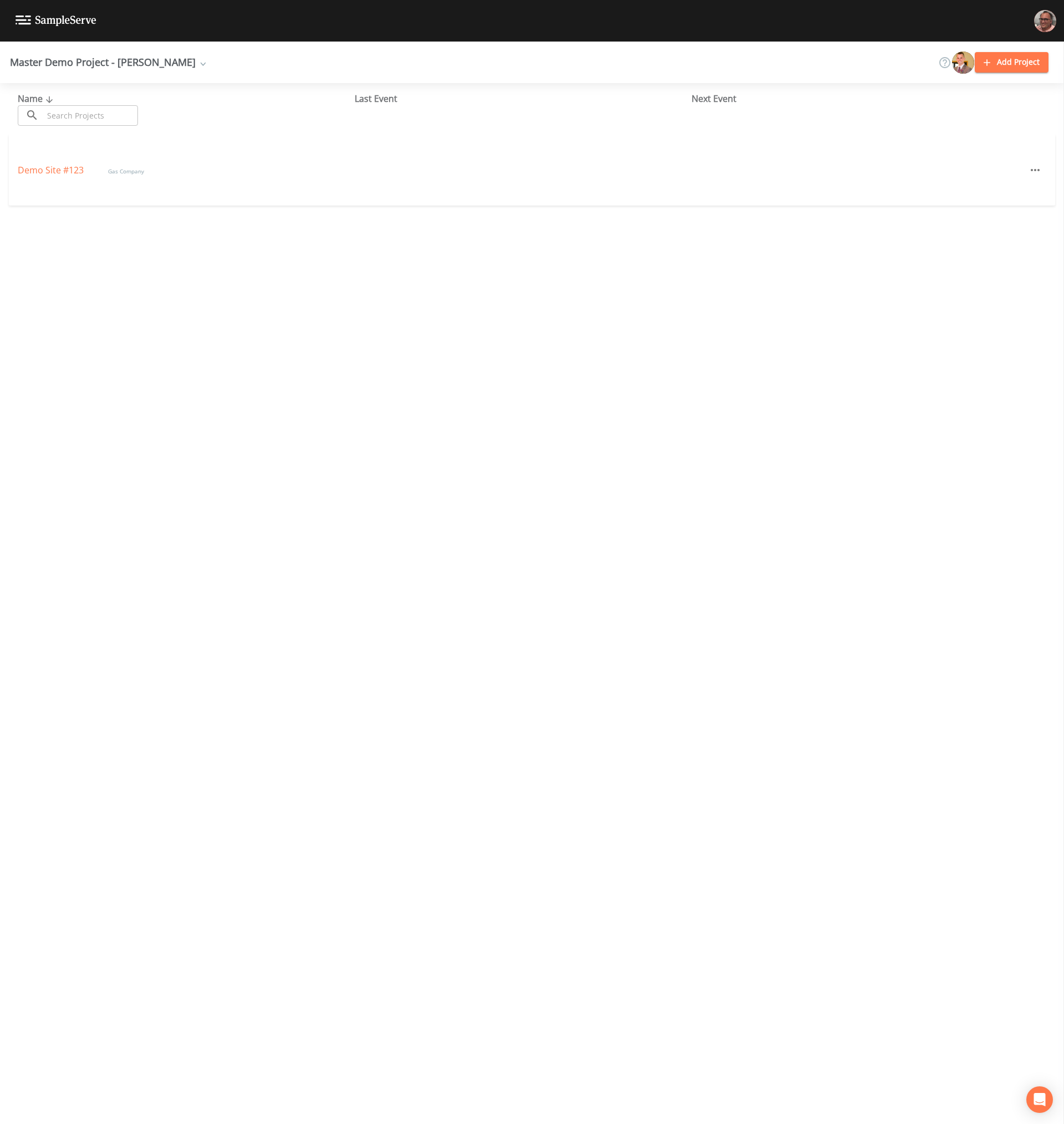
click at [97, 58] on div "Master Demo Project - [PERSON_NAME]" at bounding box center [108, 62] width 196 height 9
click at [491, 107] on span "Master Demo Project - [PERSON_NAME]" at bounding box center [487, 107] width 165 height 13
click at [99, 63] on div "Master Demo Project - [PERSON_NAME]" at bounding box center [108, 62] width 196 height 9
click at [46, 123] on span "Add workspace" at bounding box center [81, 124] width 129 height 17
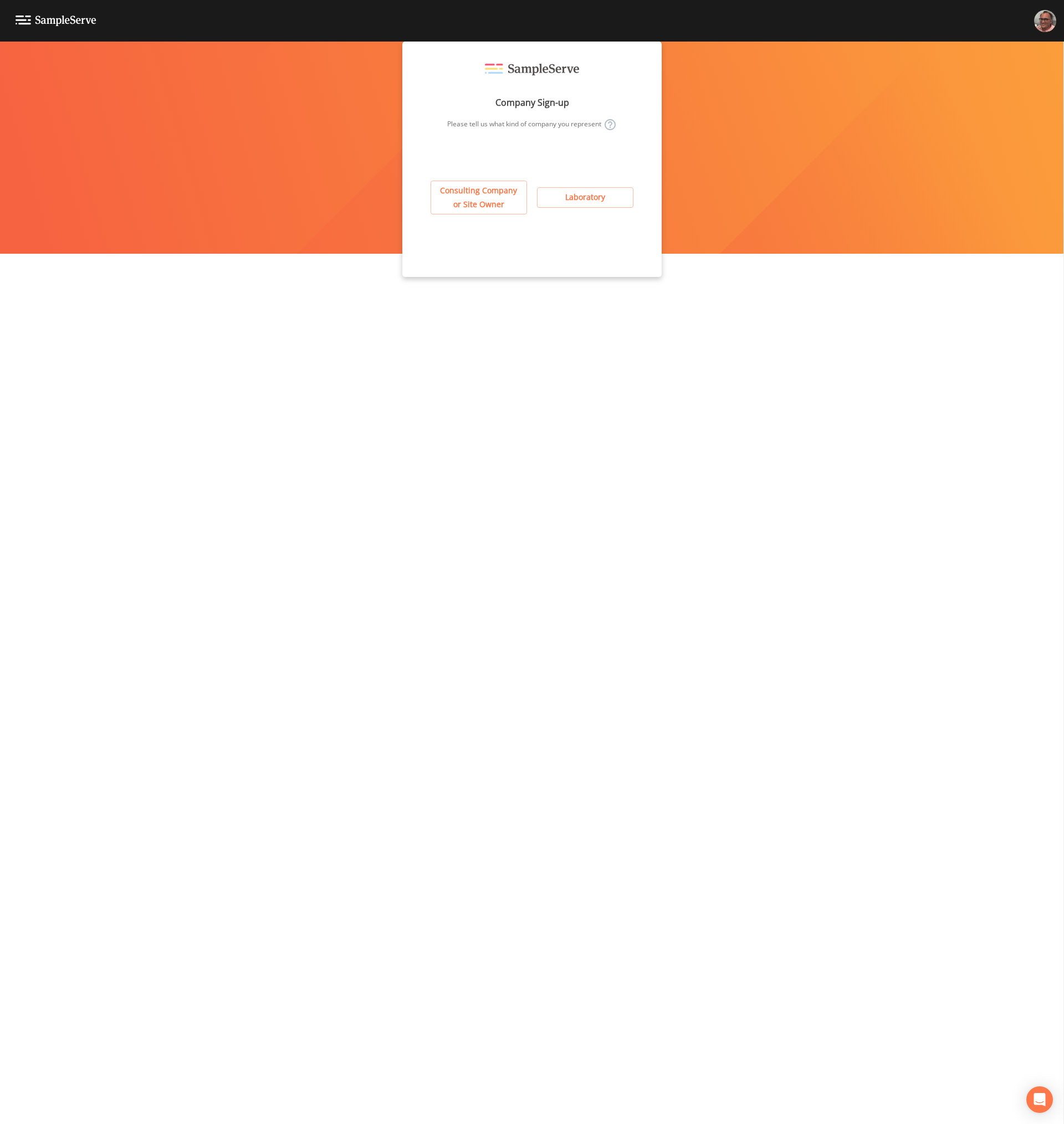
click at [465, 197] on button "Consulting Company or Site Owner" at bounding box center [478, 197] width 96 height 34
click at [484, 200] on button "Consulting Company or Site Owner" at bounding box center [478, 197] width 96 height 34
